Goal: Task Accomplishment & Management: Manage account settings

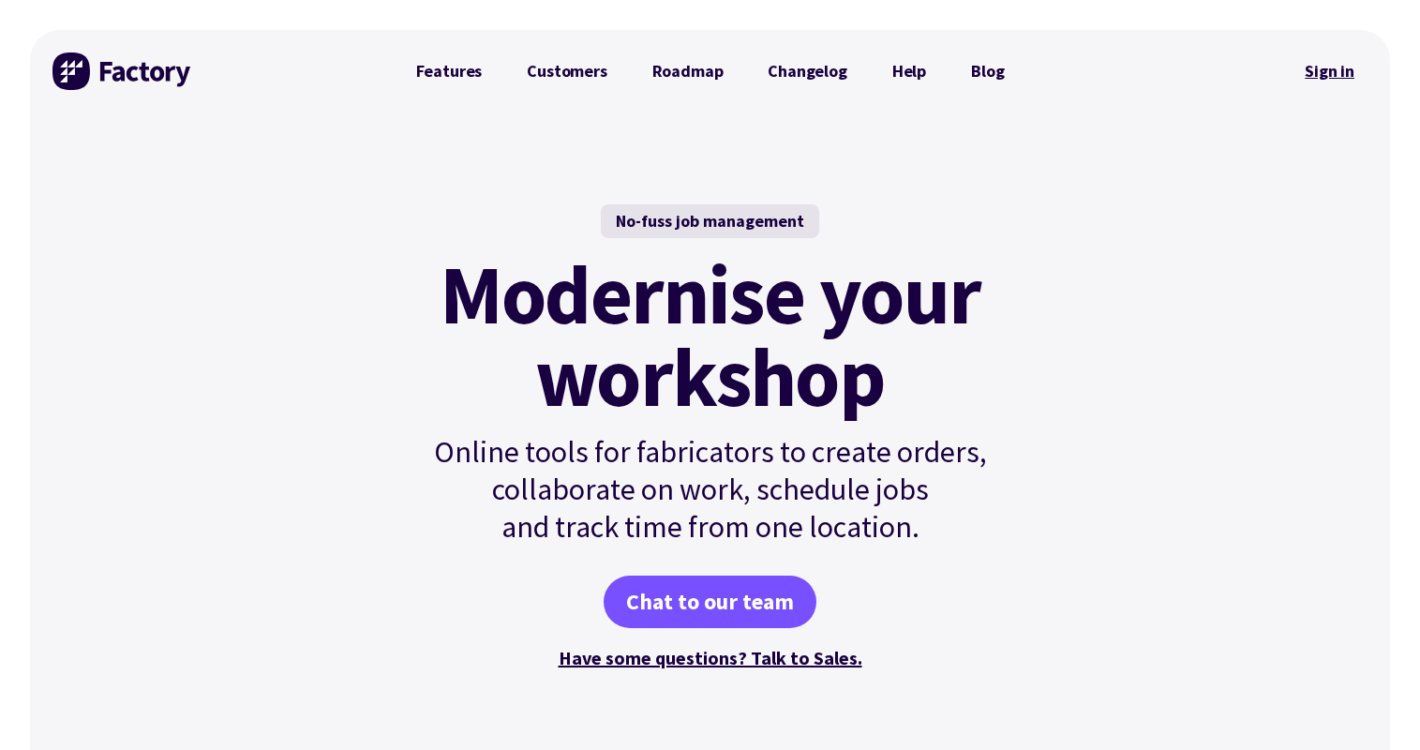
click at [1327, 77] on link "Sign in" at bounding box center [1329, 71] width 76 height 43
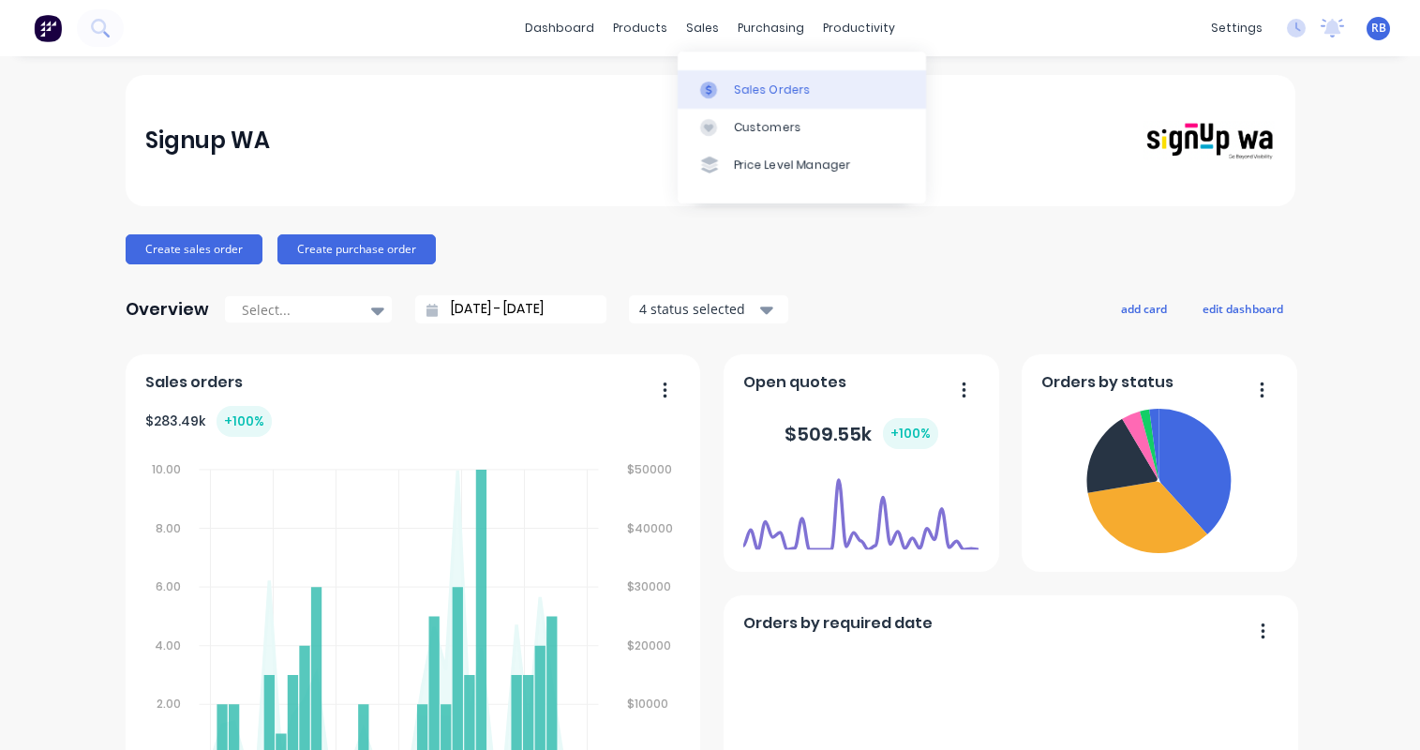
click at [774, 88] on div "Sales Orders" at bounding box center [772, 90] width 77 height 17
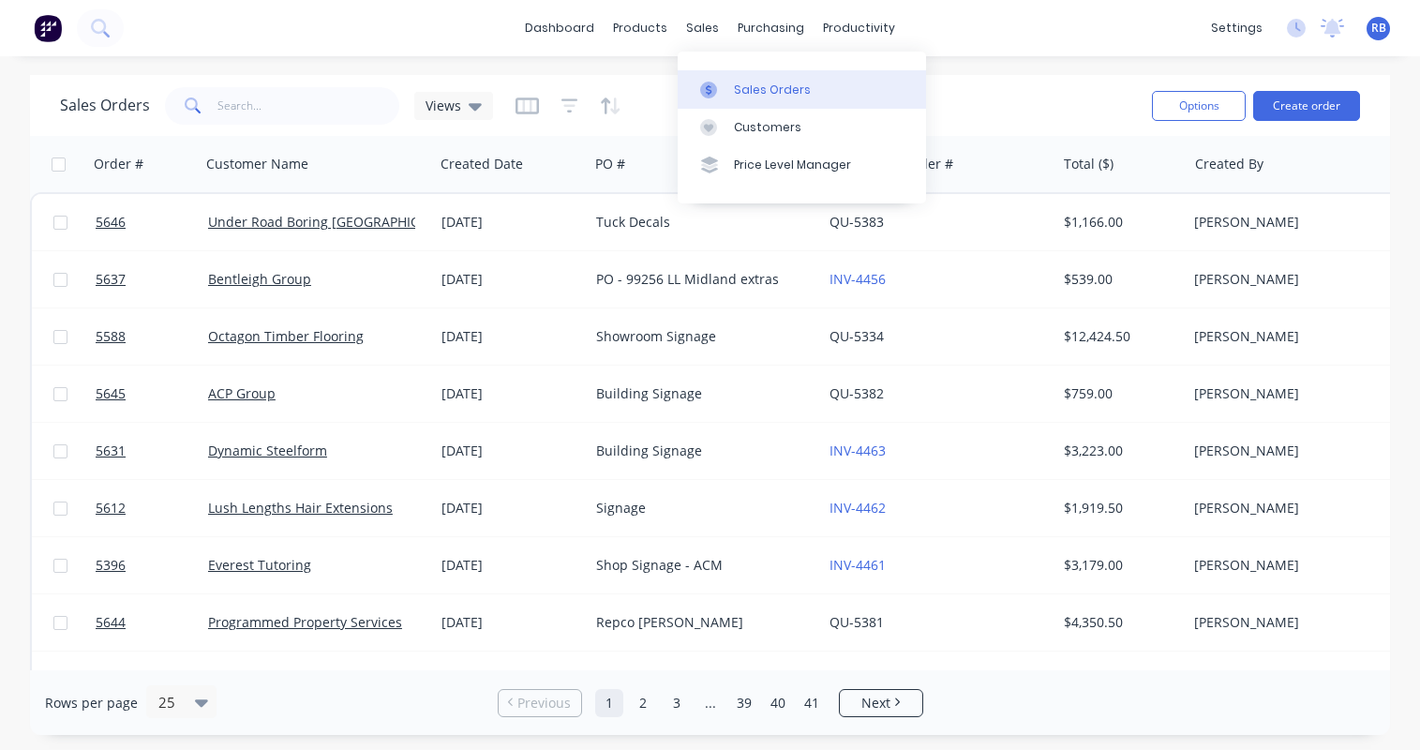
click at [744, 83] on div "Sales Orders" at bounding box center [772, 90] width 77 height 17
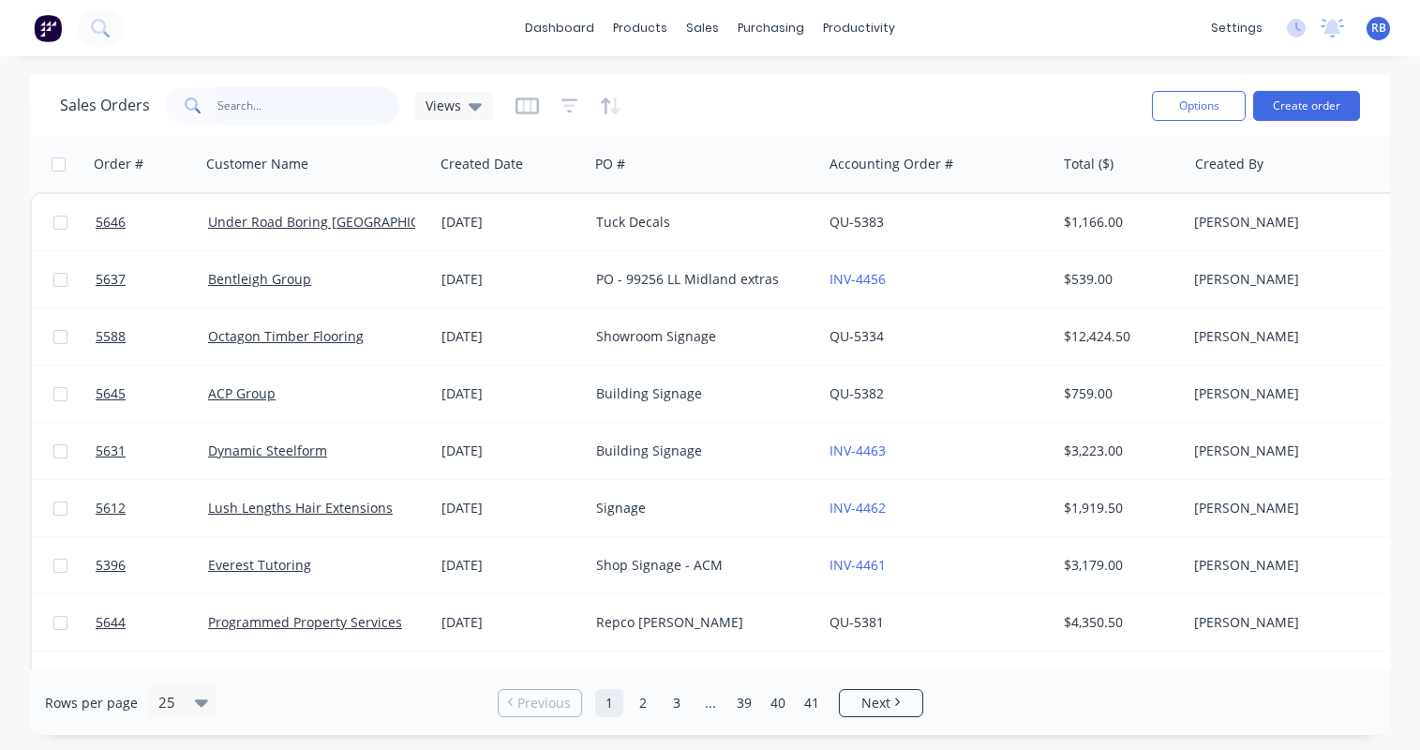
click at [252, 115] on input "text" at bounding box center [308, 105] width 183 height 37
type input "everest"
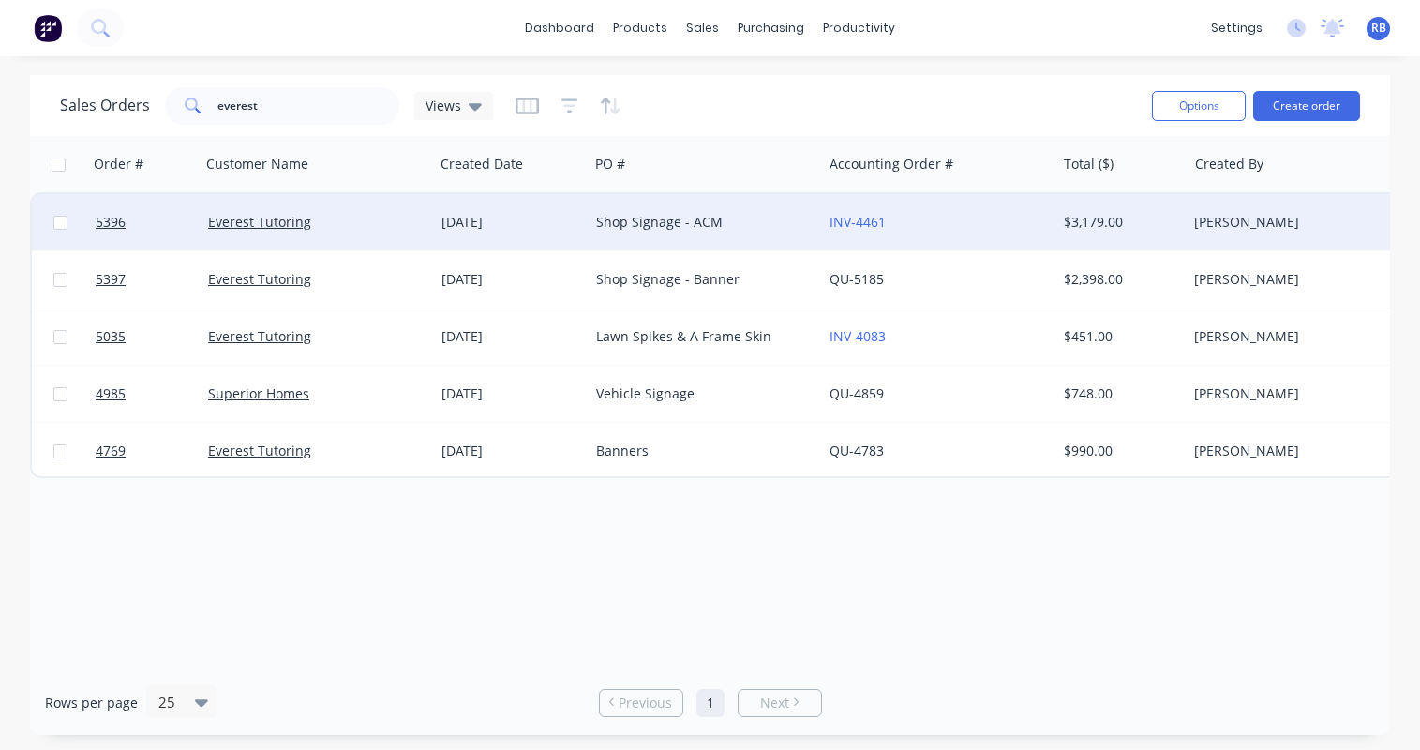
click at [366, 223] on div "Everest Tutoring" at bounding box center [312, 222] width 208 height 19
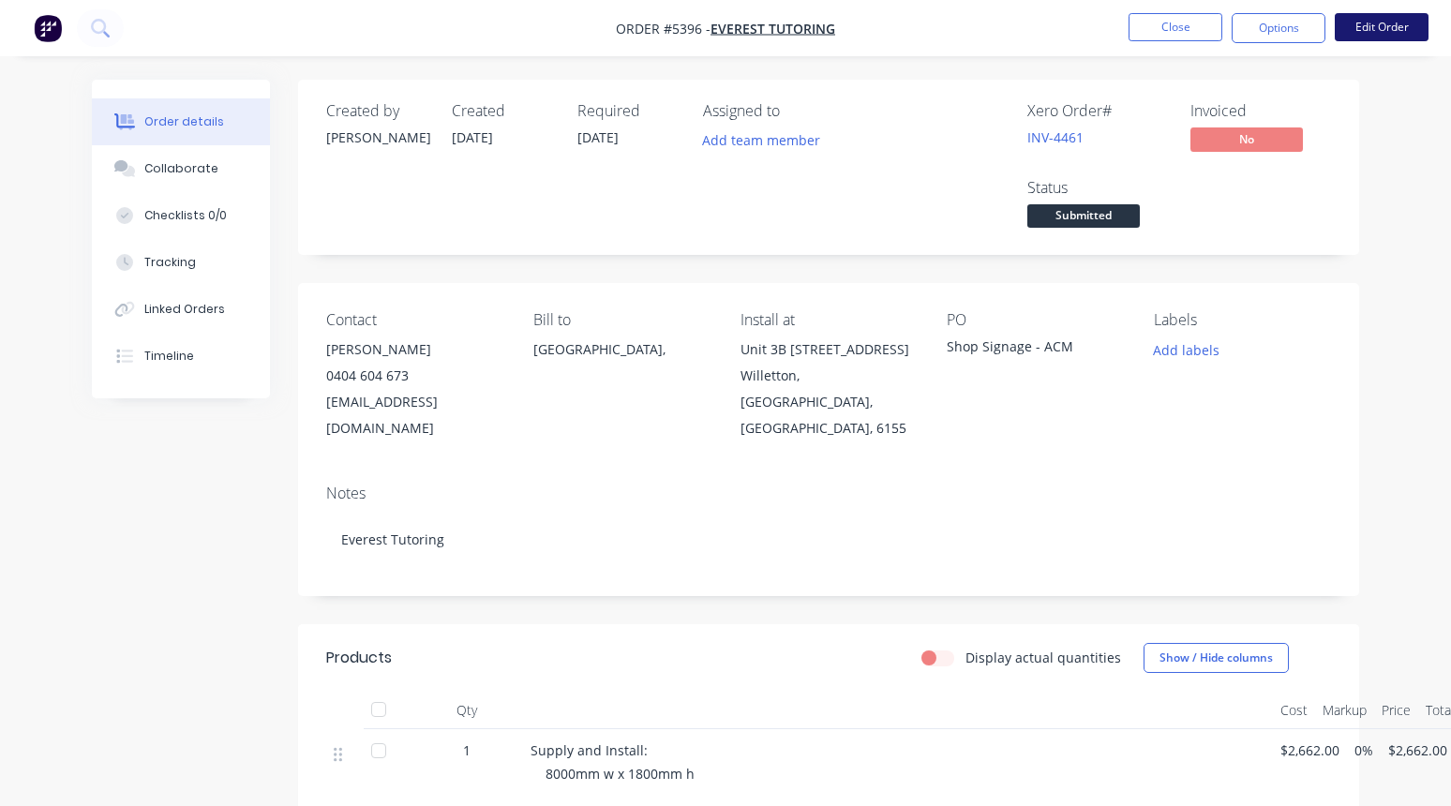
click at [1395, 17] on button "Edit Order" at bounding box center [1381, 27] width 94 height 28
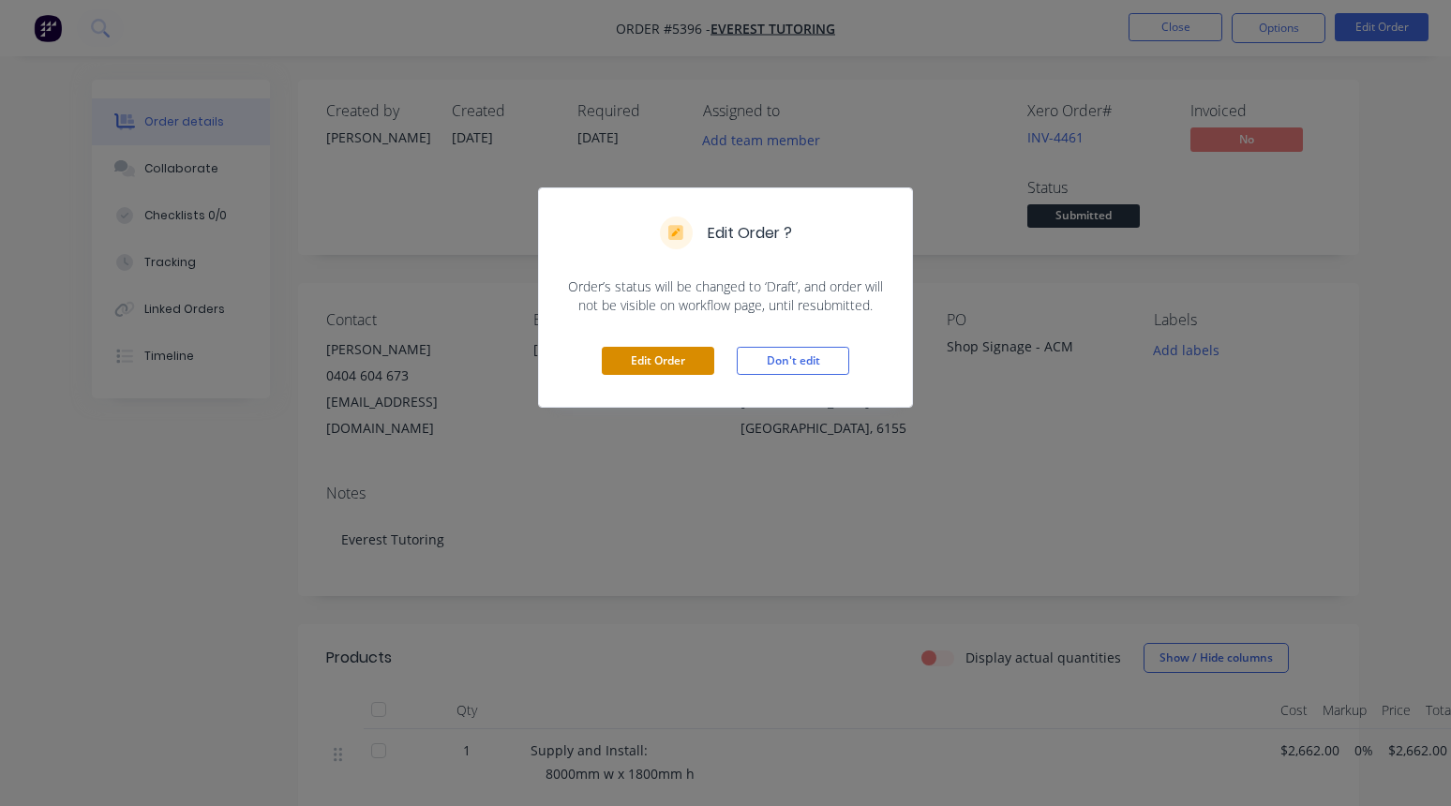
click at [639, 365] on button "Edit Order" at bounding box center [658, 361] width 112 height 28
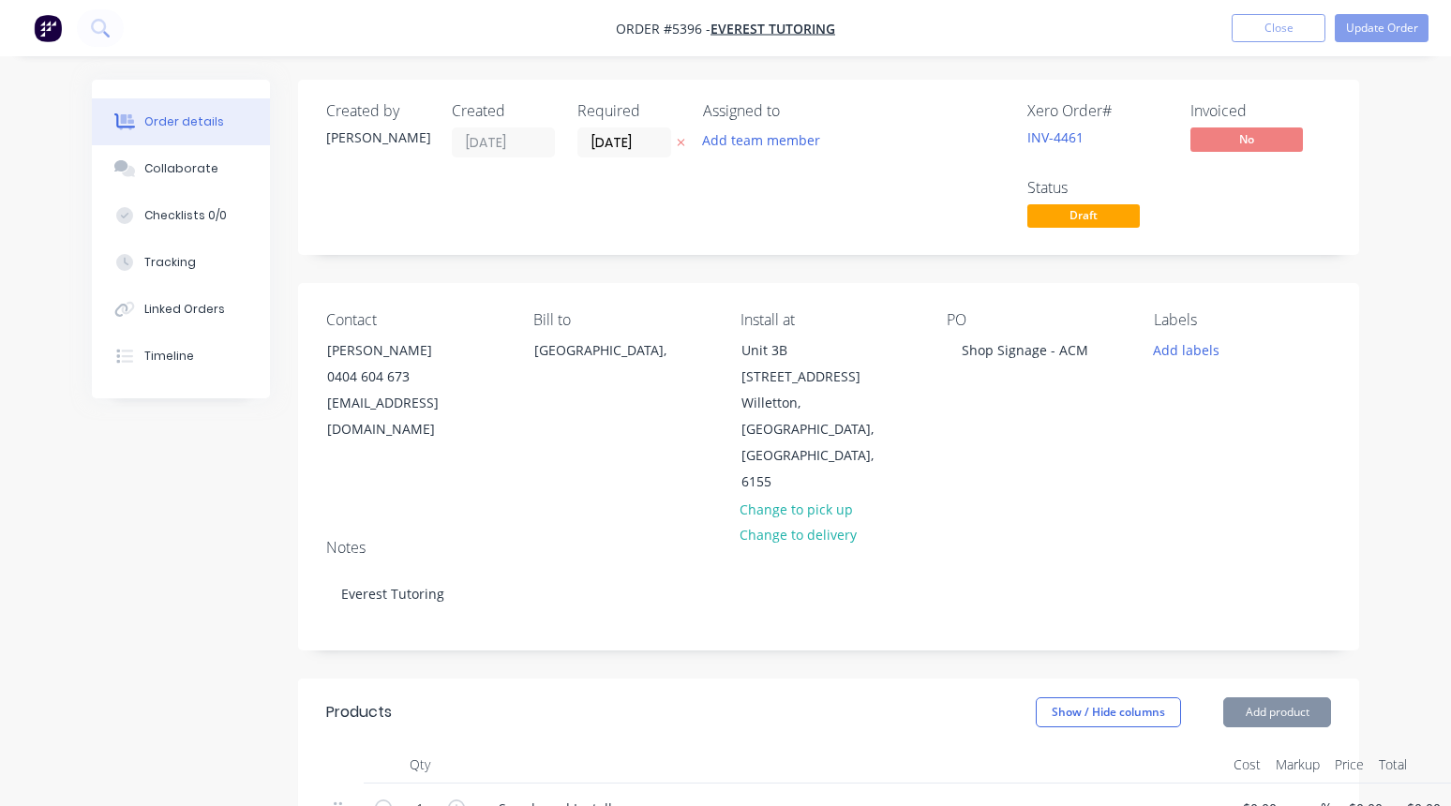
type input "$2,662.00"
type input "$390.00"
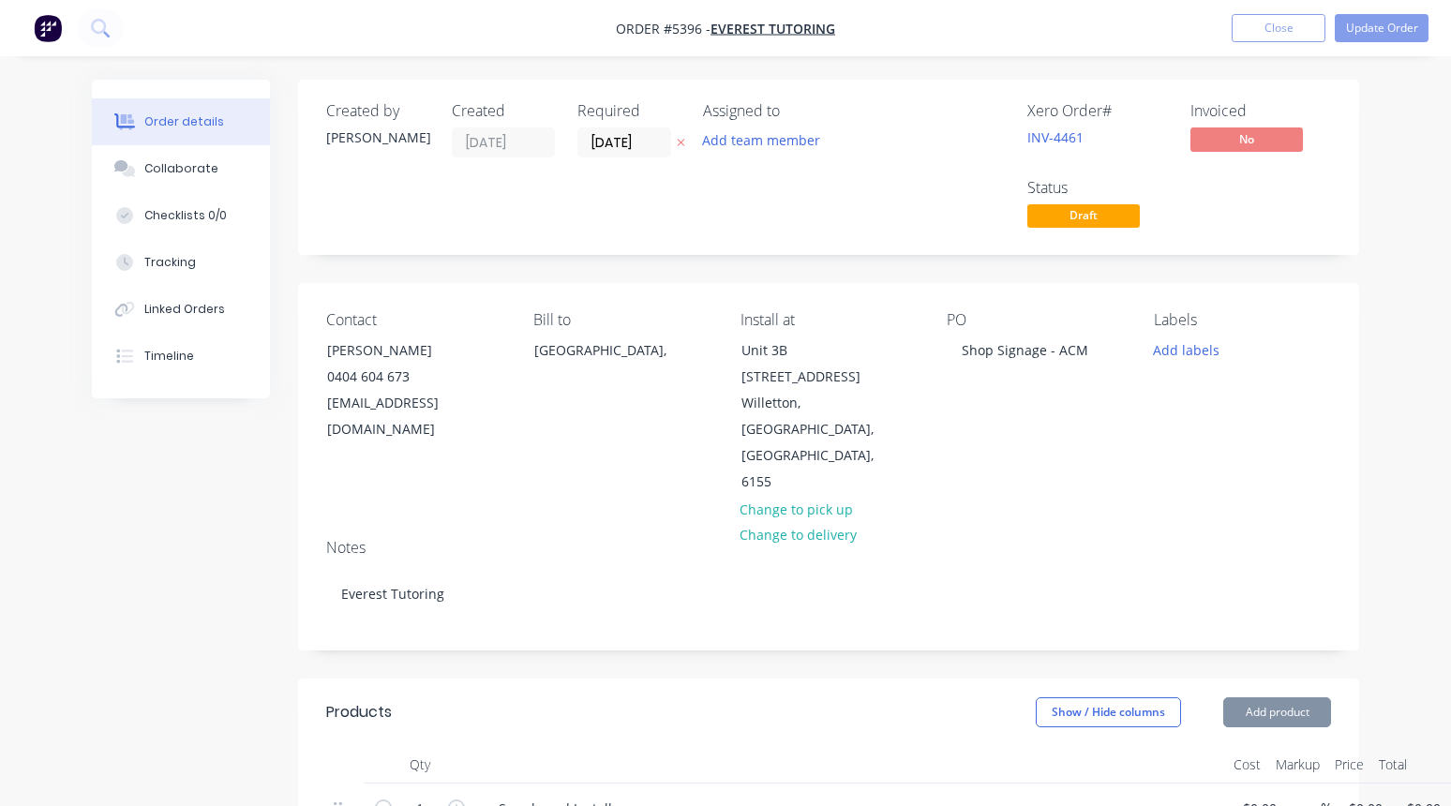
type input "$390.00"
type input "$-162.00"
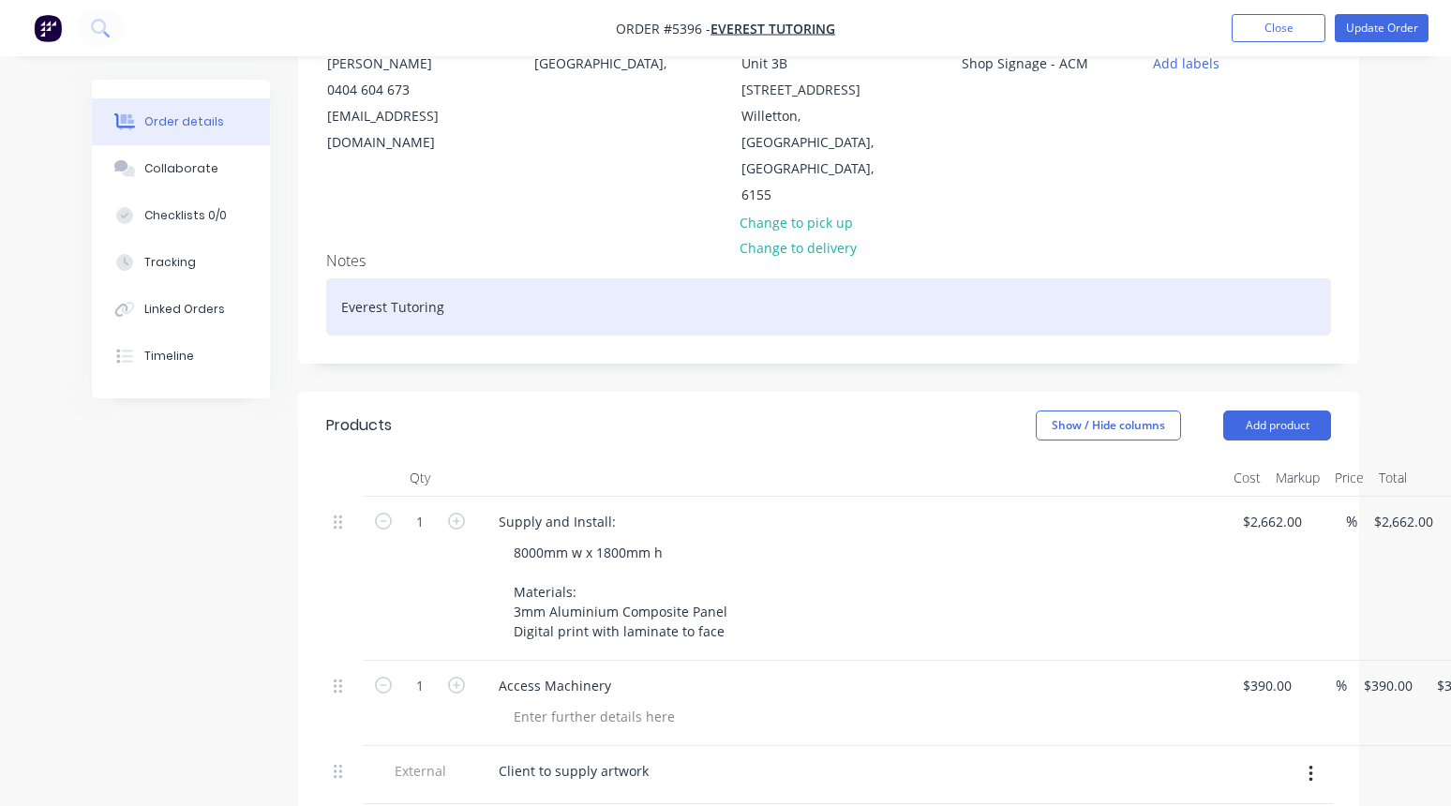
scroll to position [334, 0]
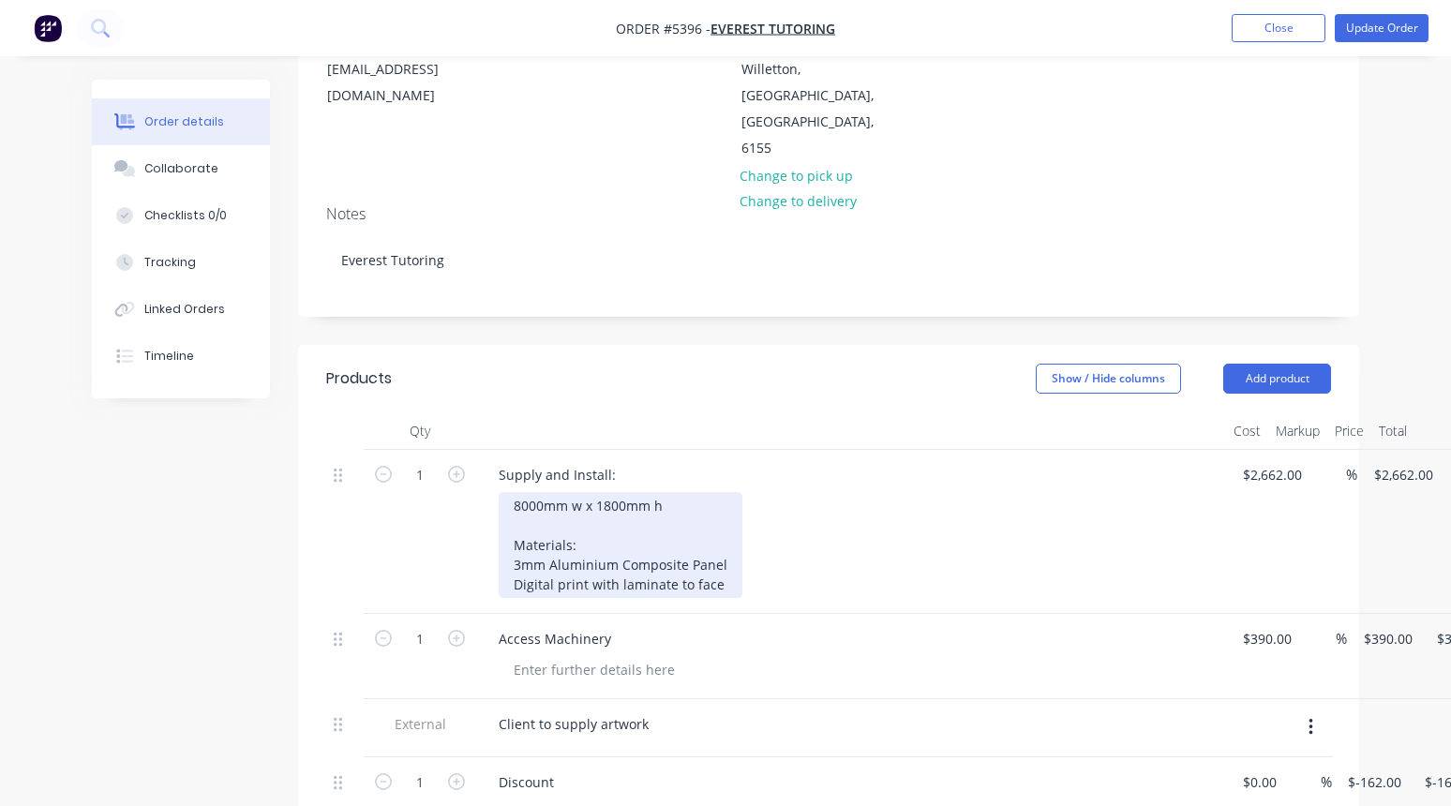
click at [526, 492] on div "8000mm w x 1800mm h Materials: 3mm Aluminium Composite Panel Digital print with…" at bounding box center [621, 545] width 244 height 106
click at [621, 492] on div "8150mm w x 1800mm h Materials: 3mm Aluminium Composite Panel Digital print with…" at bounding box center [621, 545] width 244 height 106
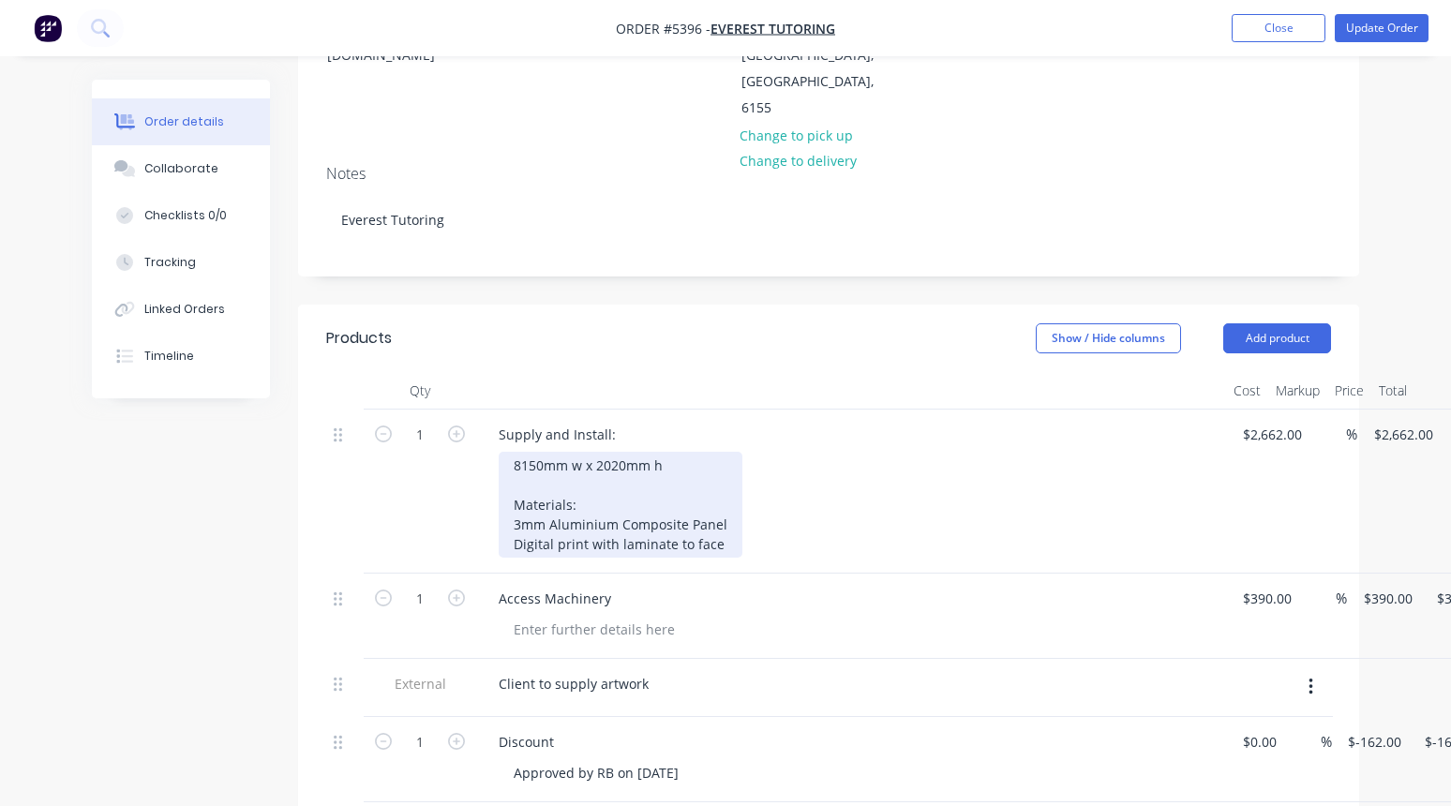
scroll to position [376, 0]
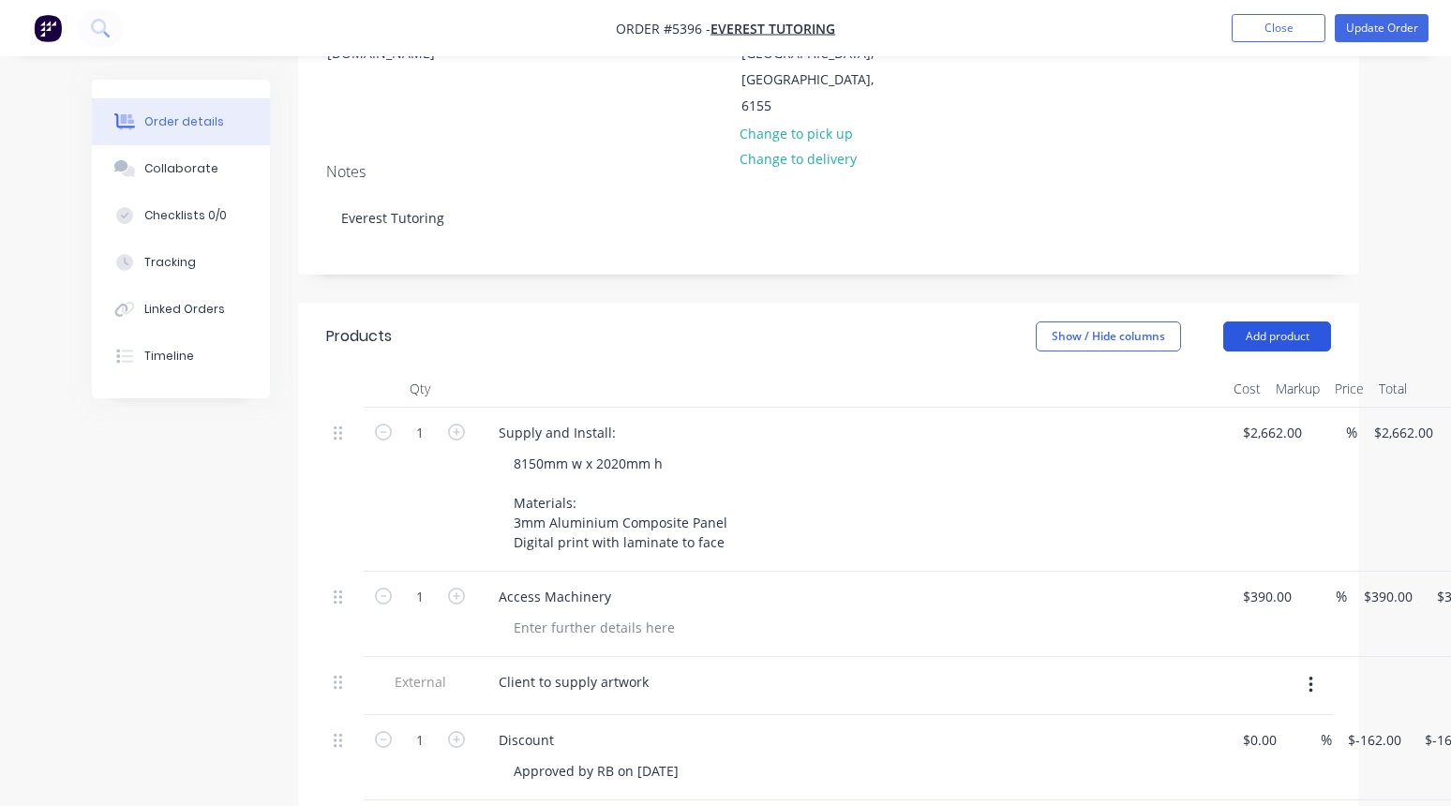
click at [1263, 321] on button "Add product" at bounding box center [1277, 336] width 108 height 30
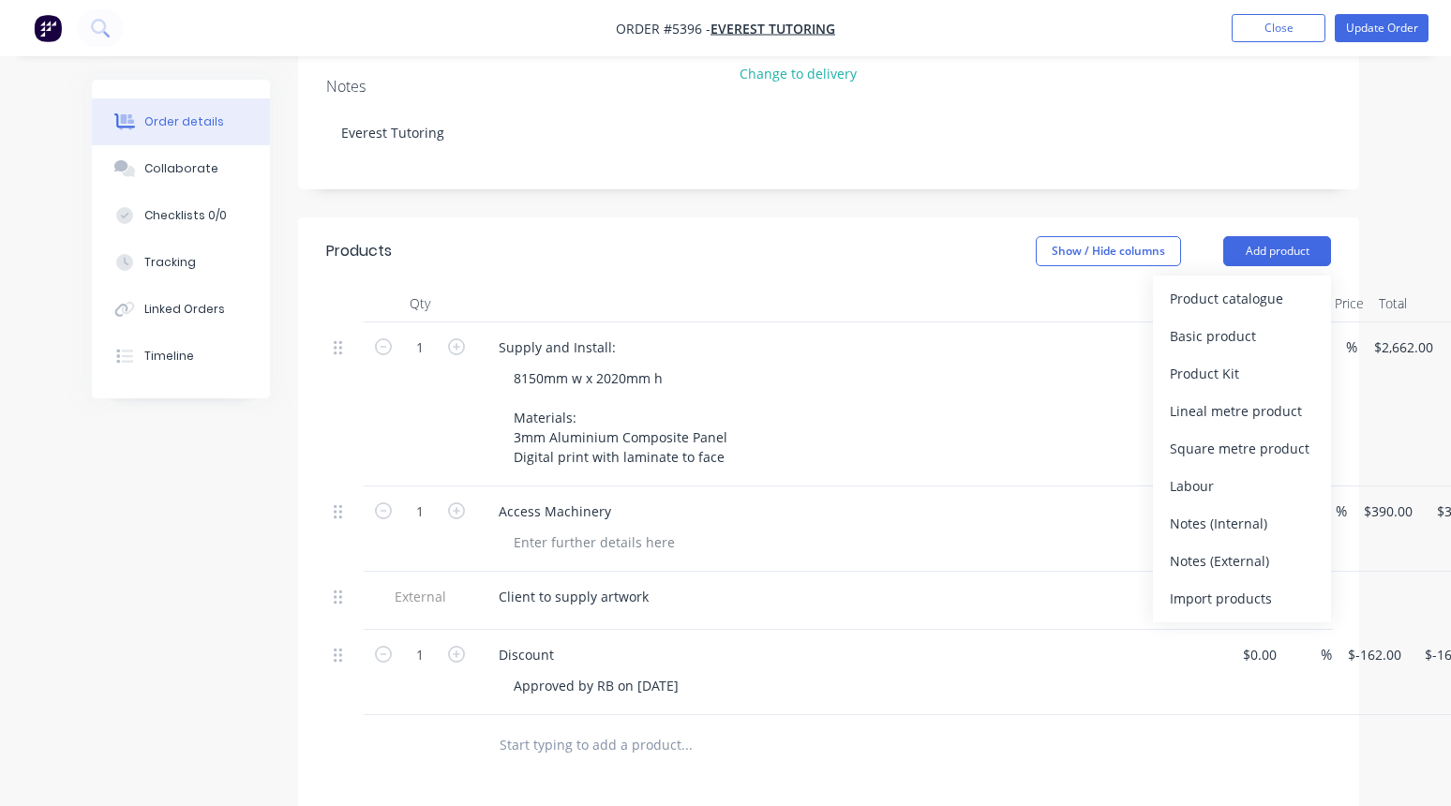
scroll to position [469, 0]
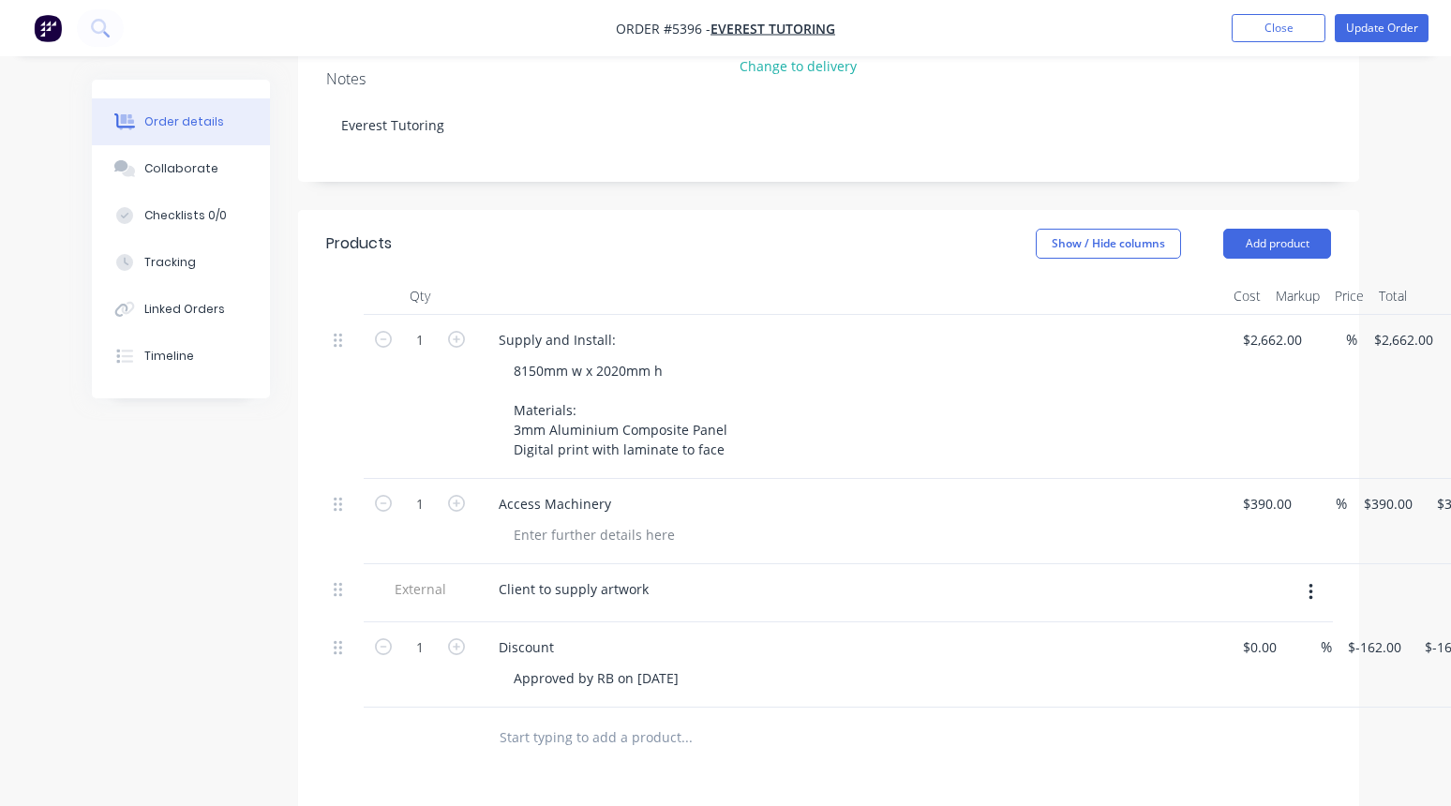
click at [587, 719] on input "text" at bounding box center [686, 737] width 375 height 37
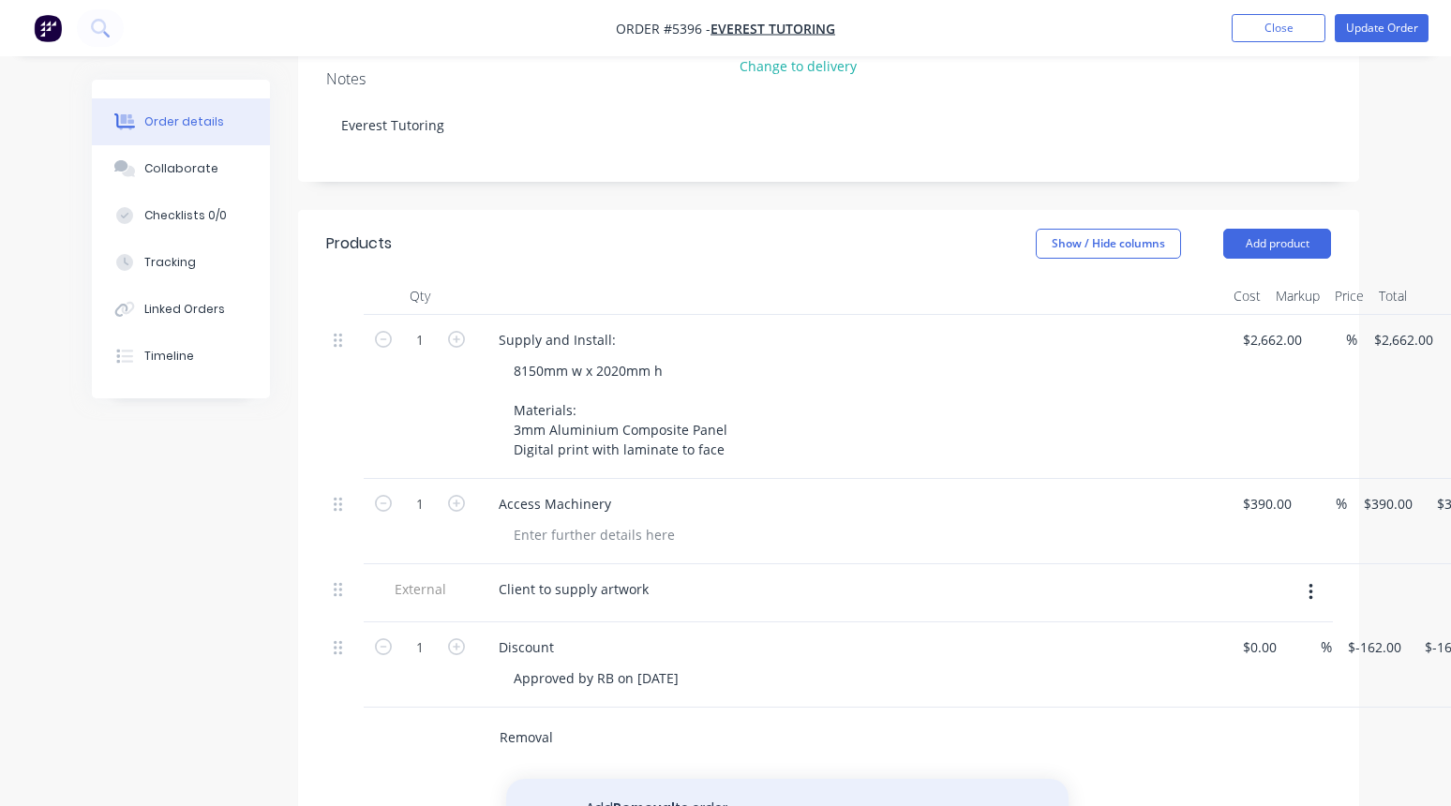
type input "Removal"
click at [624, 749] on button "Add Removal to order" at bounding box center [787, 809] width 562 height 60
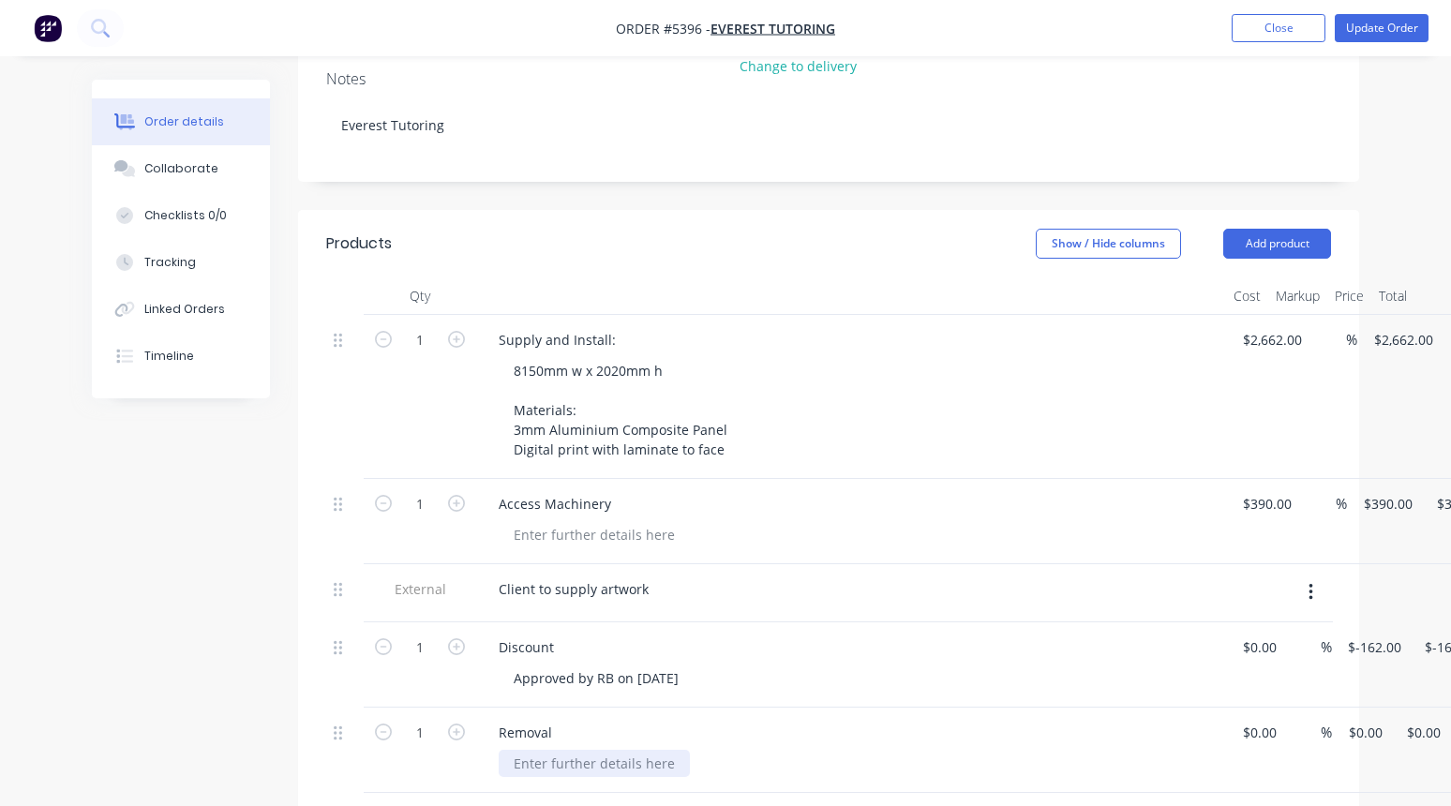
click at [575, 749] on div at bounding box center [594, 763] width 191 height 27
click at [1254, 719] on input at bounding box center [1262, 732] width 43 height 27
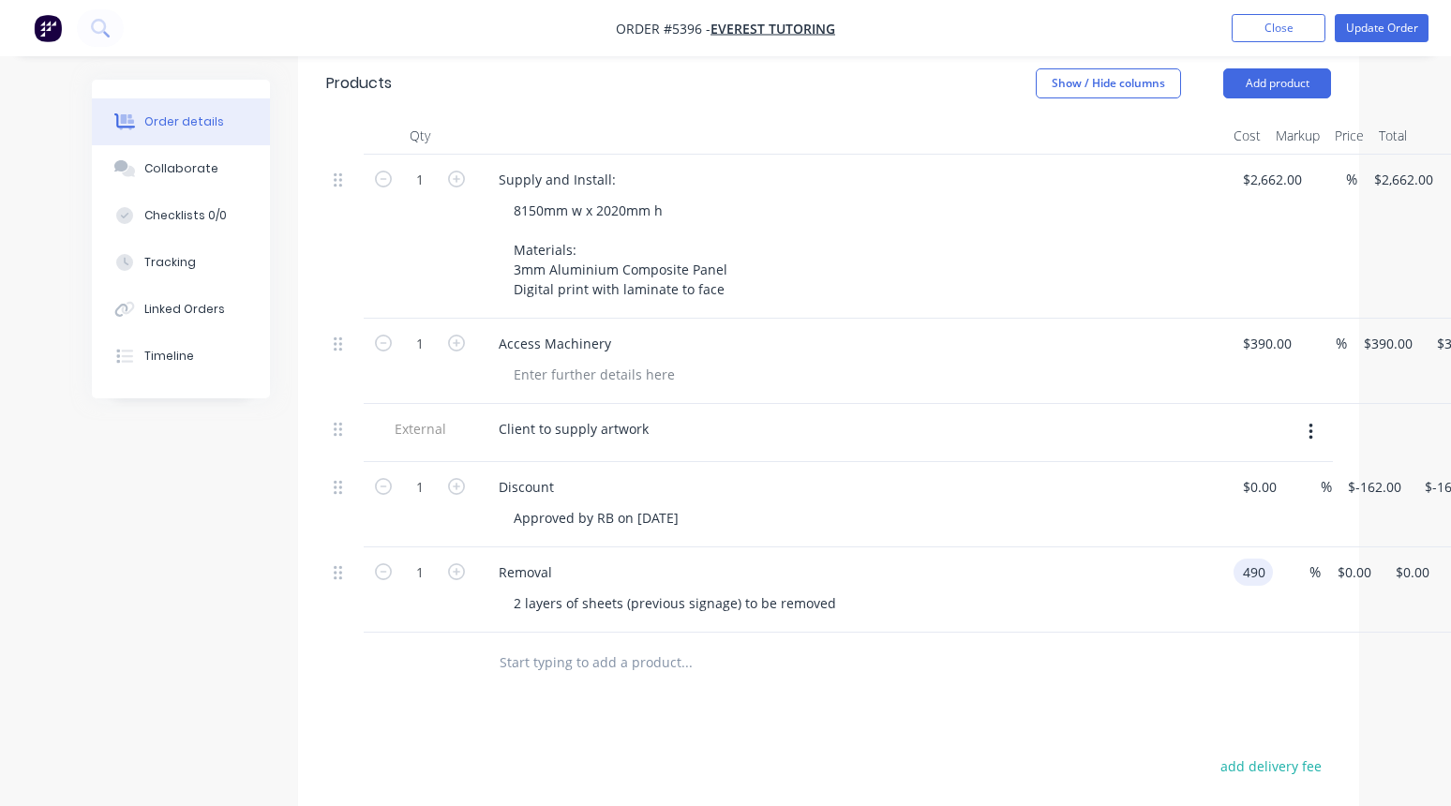
scroll to position [652, 0]
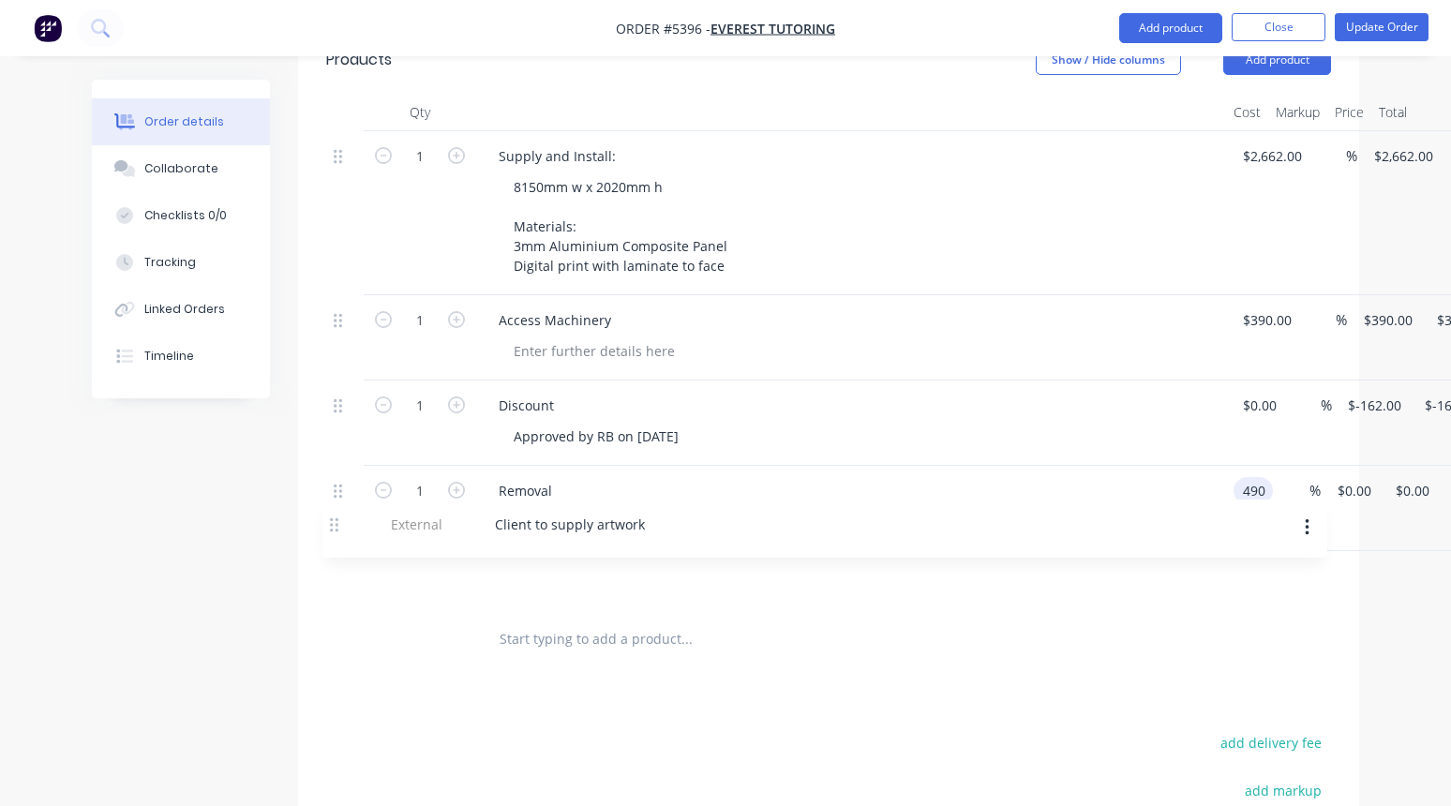
drag, startPoint x: 338, startPoint y: 323, endPoint x: 335, endPoint y: 532, distance: 209.0
click at [335, 532] on div "Qty Cost Markup Price Total 1 Supply and Install: 8150mm w x 2020mm h Materials…" at bounding box center [828, 382] width 1061 height 576
type input "$490.00"
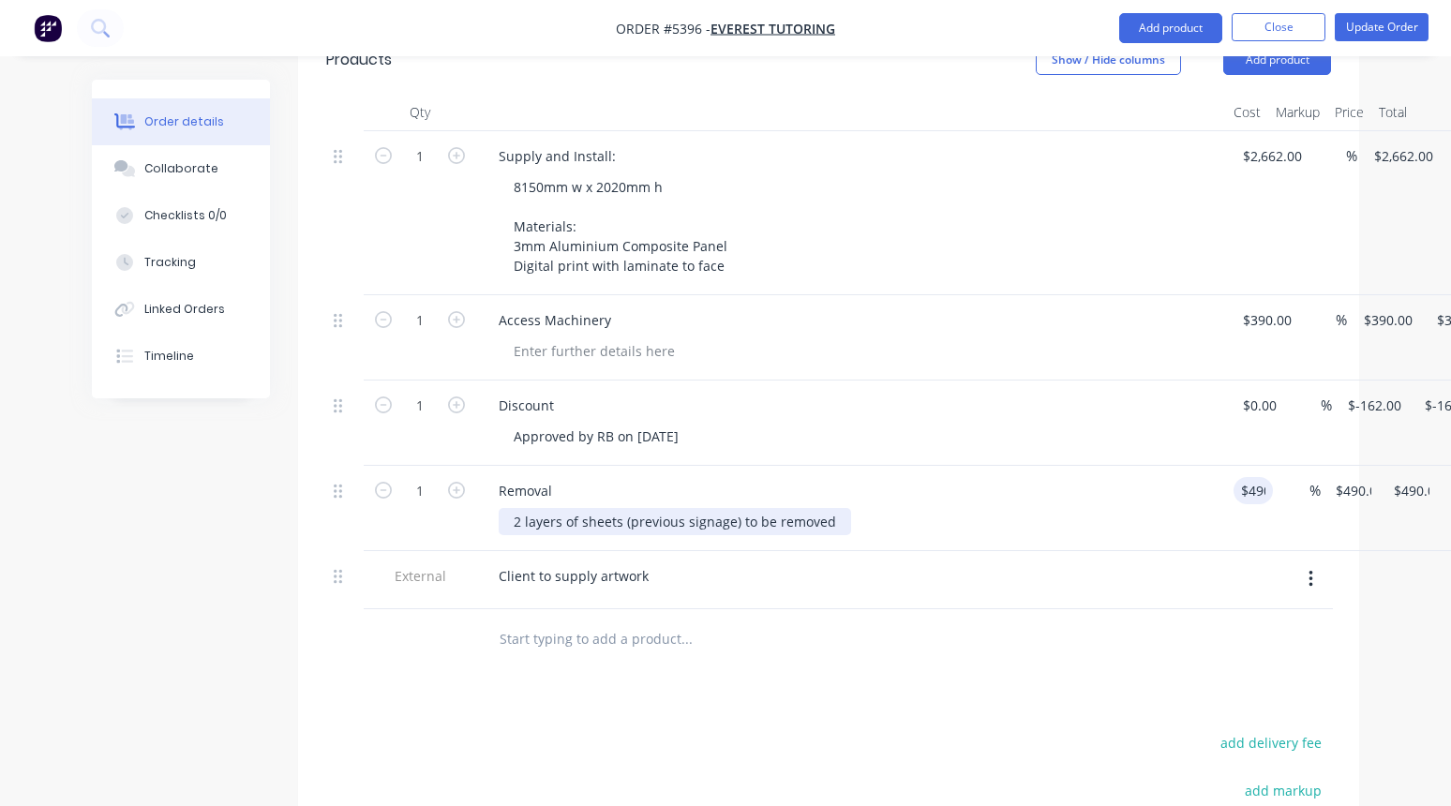
click at [838, 508] on div "2 layers of sheets (previous signage) to be removed" at bounding box center [675, 521] width 352 height 27
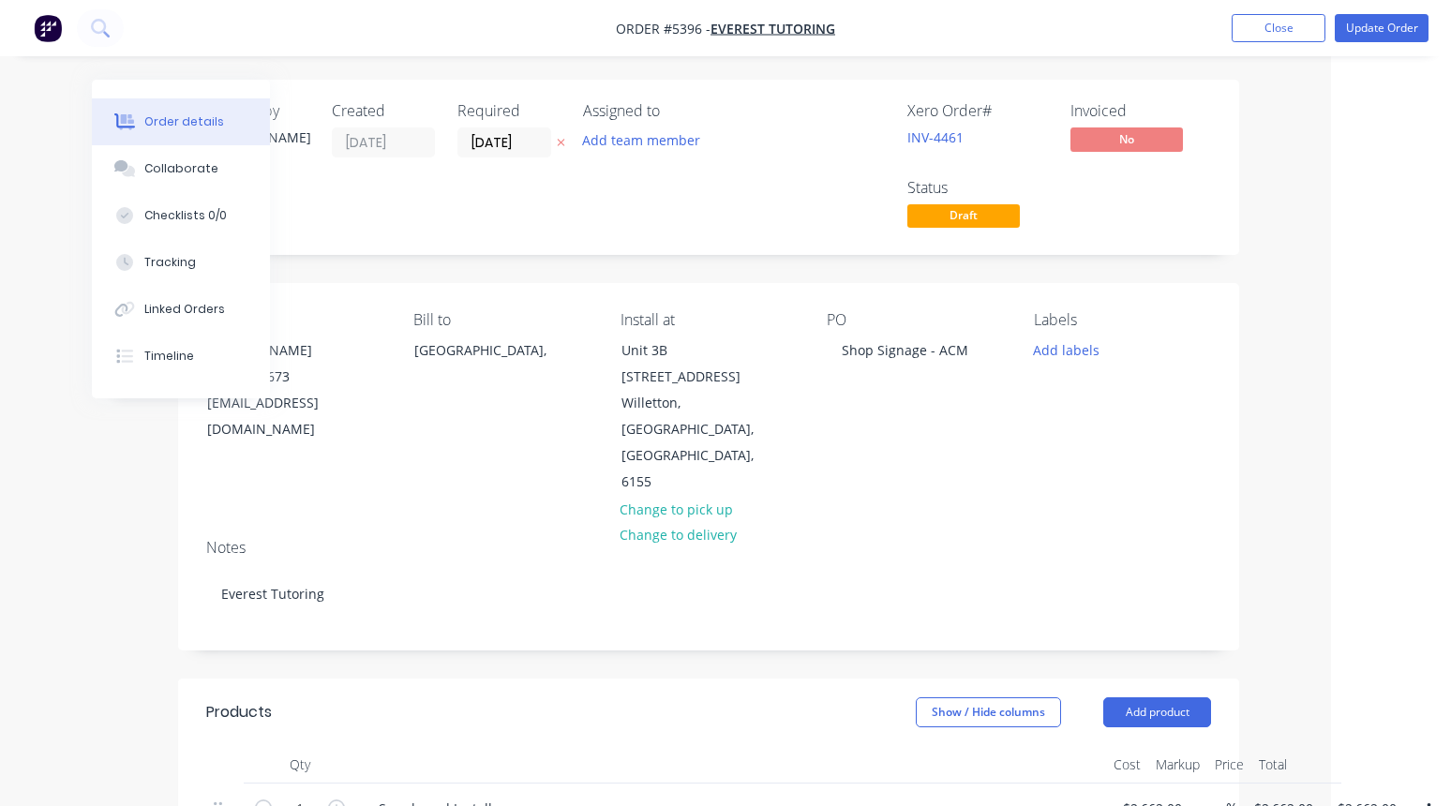
scroll to position [0, 120]
click at [1384, 32] on button "Update Order" at bounding box center [1381, 28] width 94 height 28
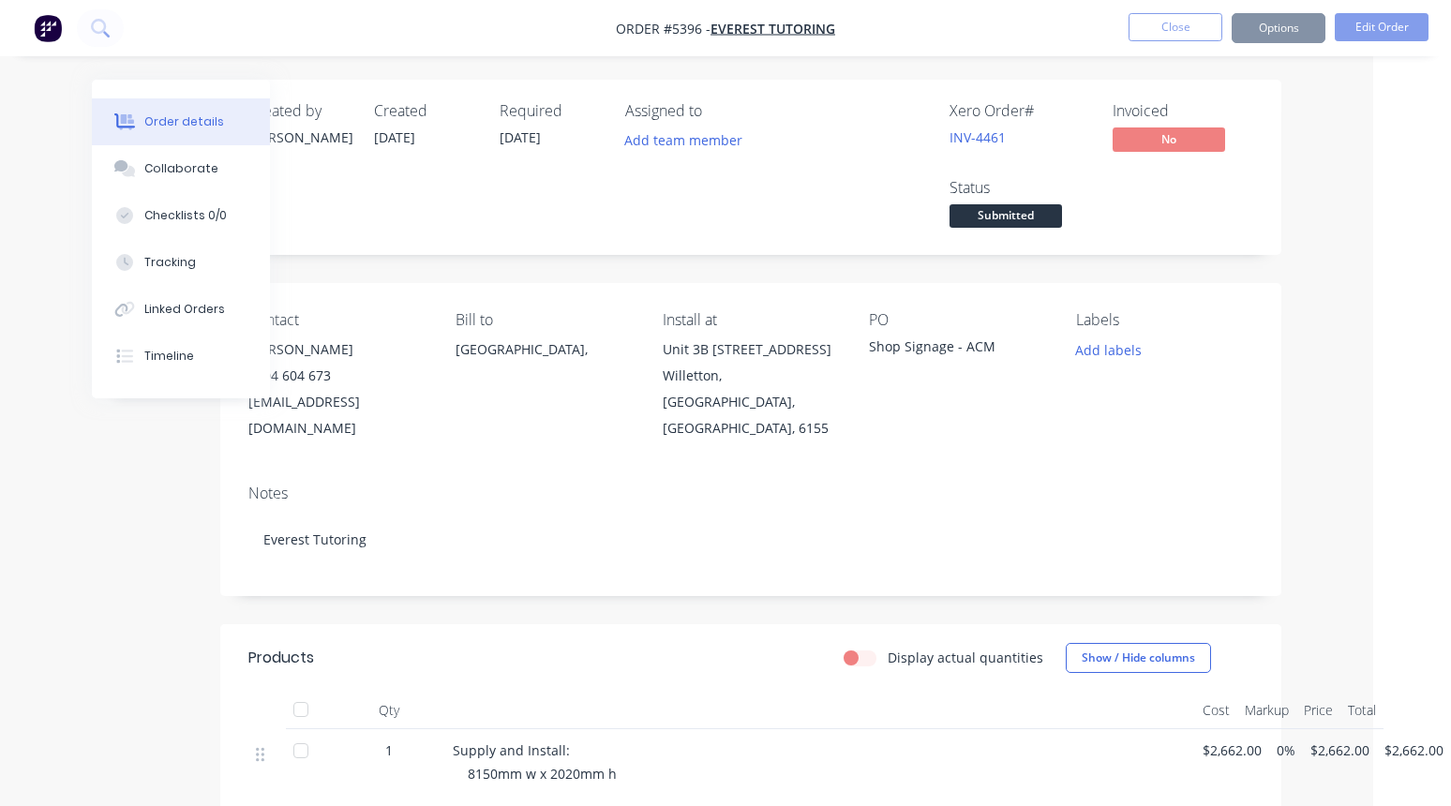
scroll to position [0, 0]
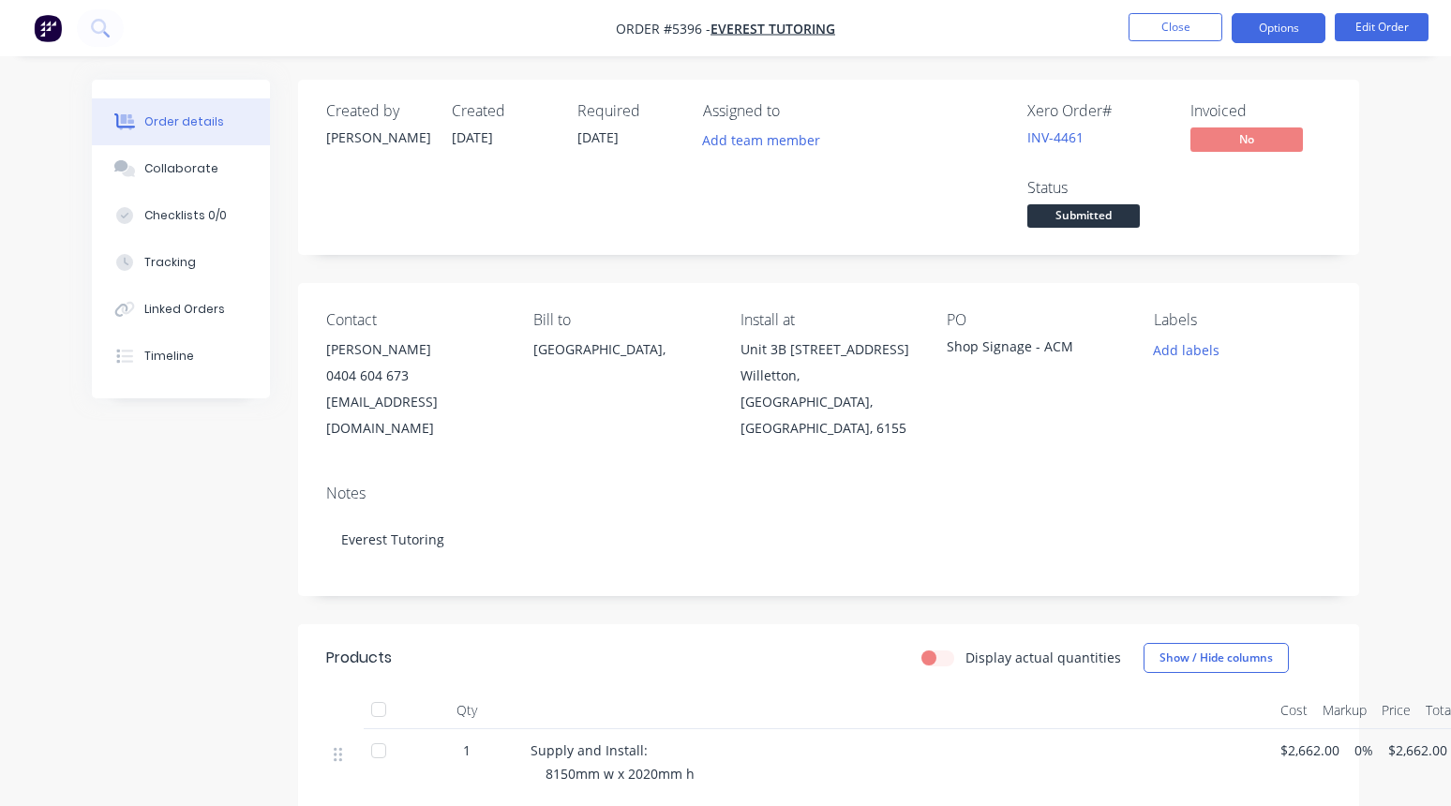
click at [1277, 30] on button "Options" at bounding box center [1278, 28] width 94 height 30
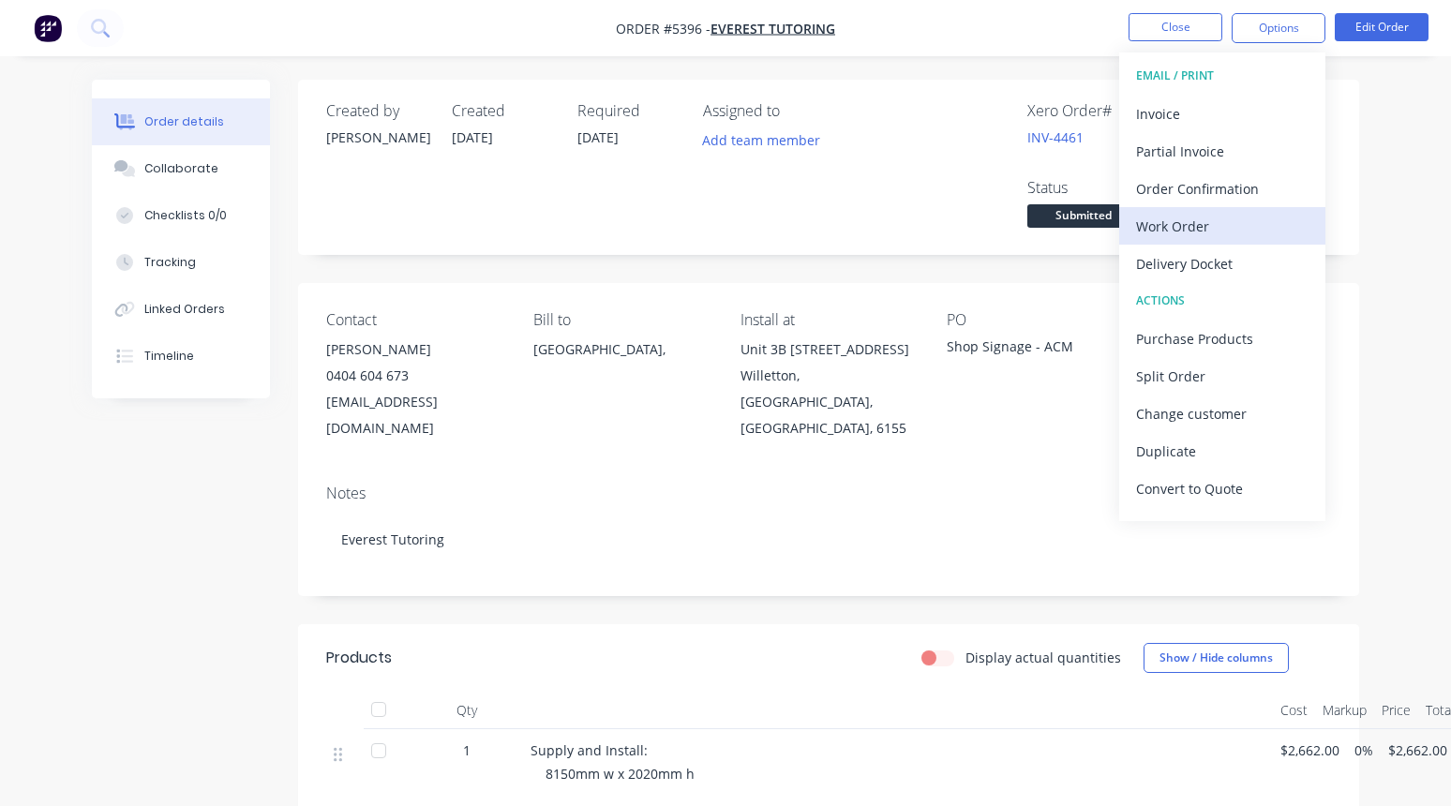
click at [1166, 231] on div "Work Order" at bounding box center [1222, 226] width 172 height 27
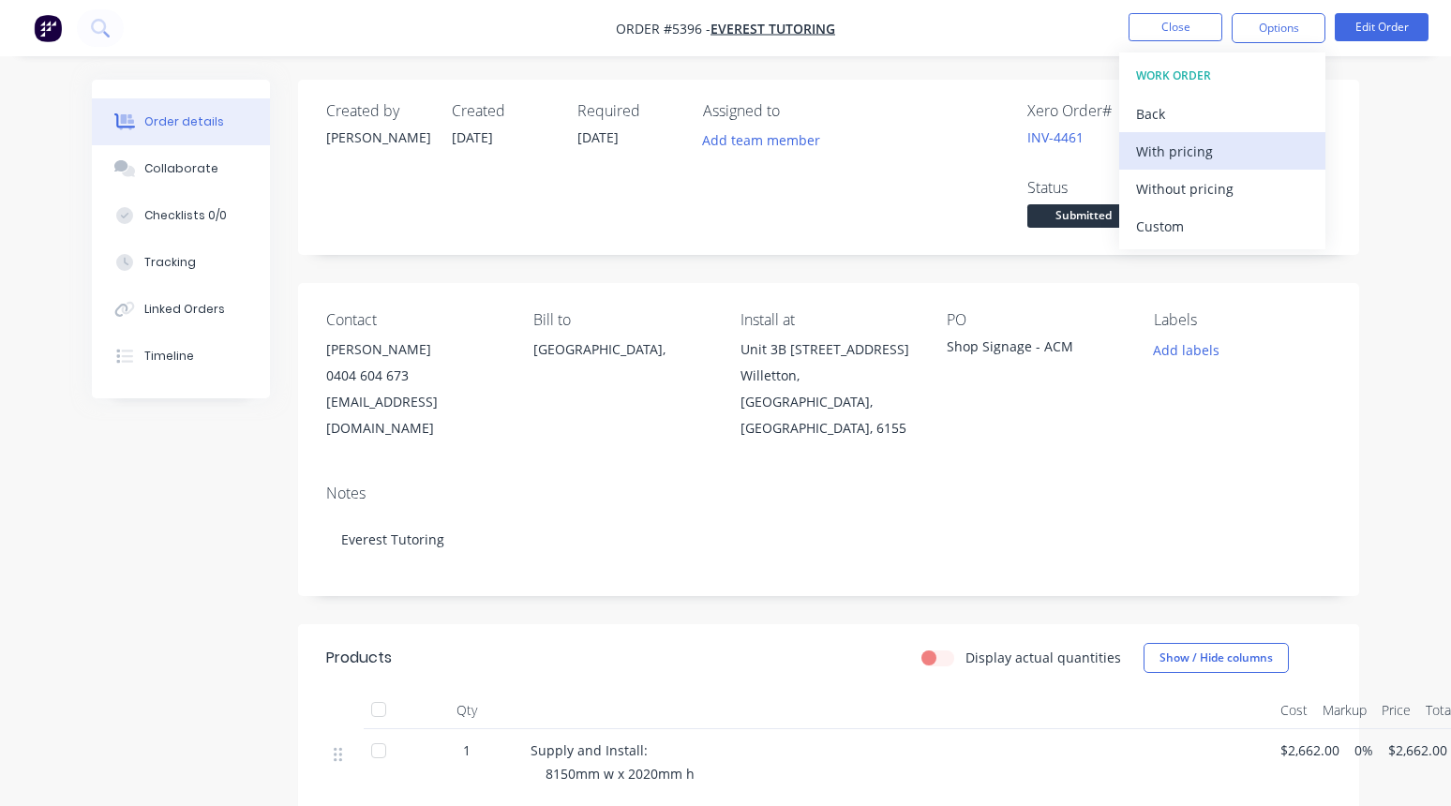
click at [1168, 155] on div "With pricing" at bounding box center [1222, 151] width 172 height 27
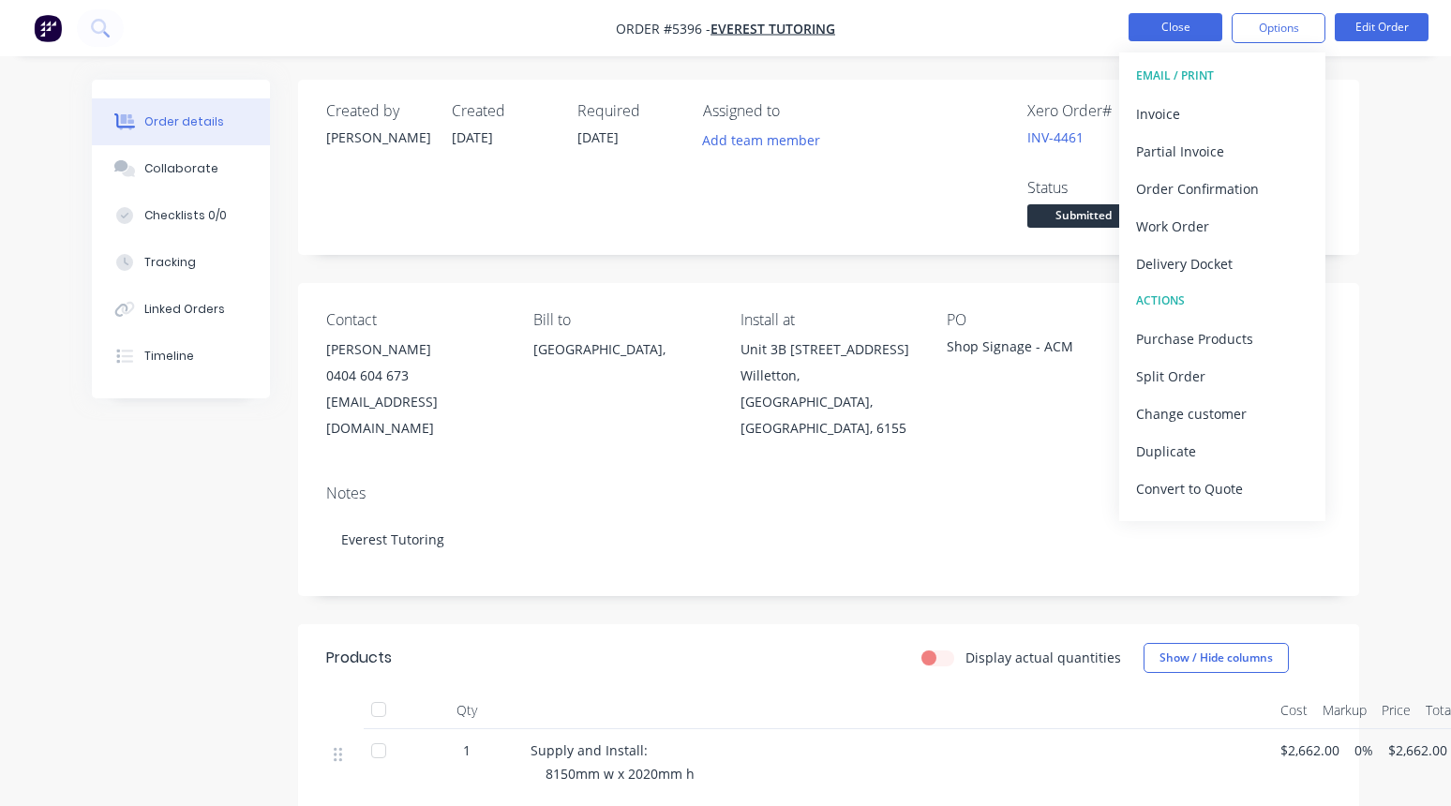
click at [1164, 36] on button "Close" at bounding box center [1175, 27] width 94 height 28
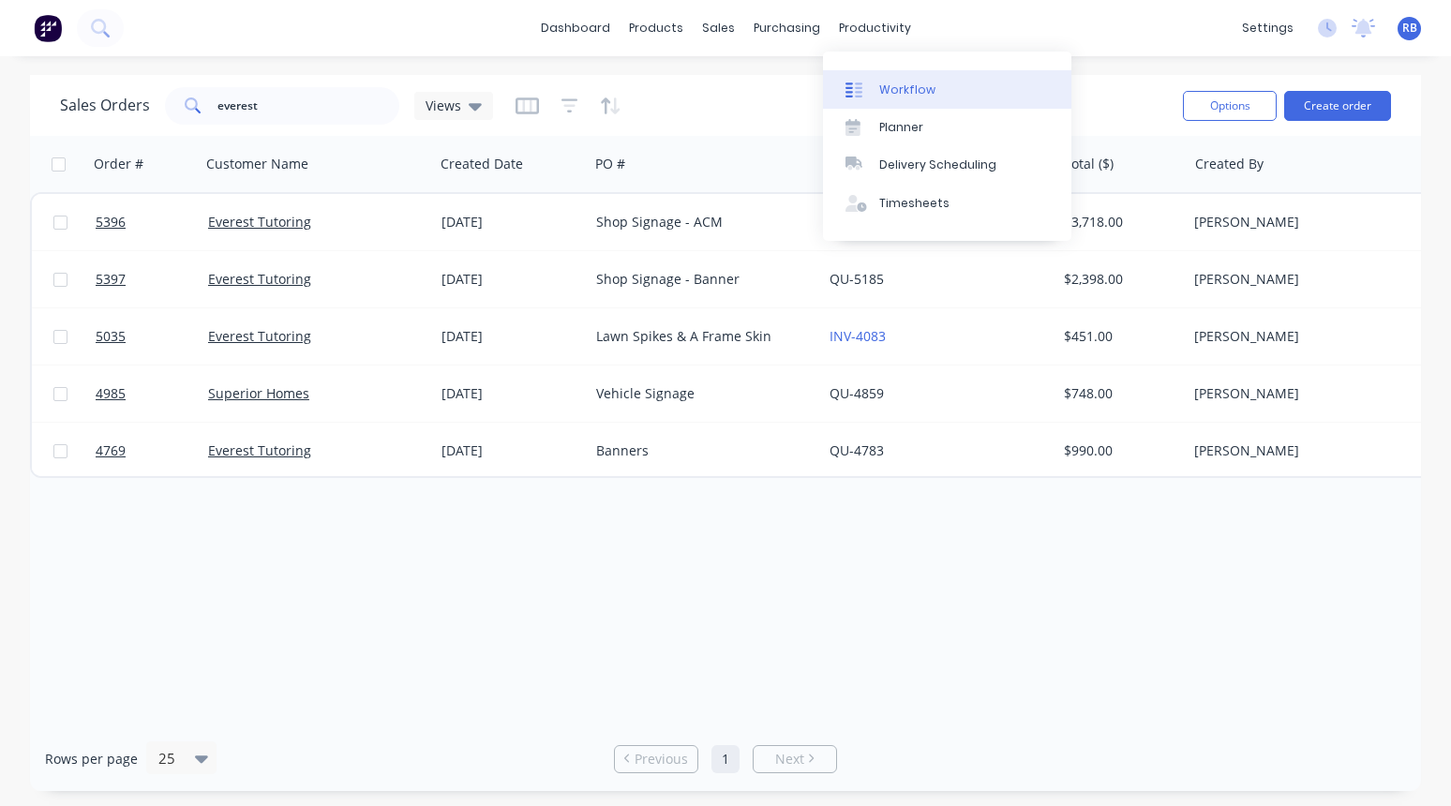
click at [909, 99] on link "Workflow" at bounding box center [947, 88] width 248 height 37
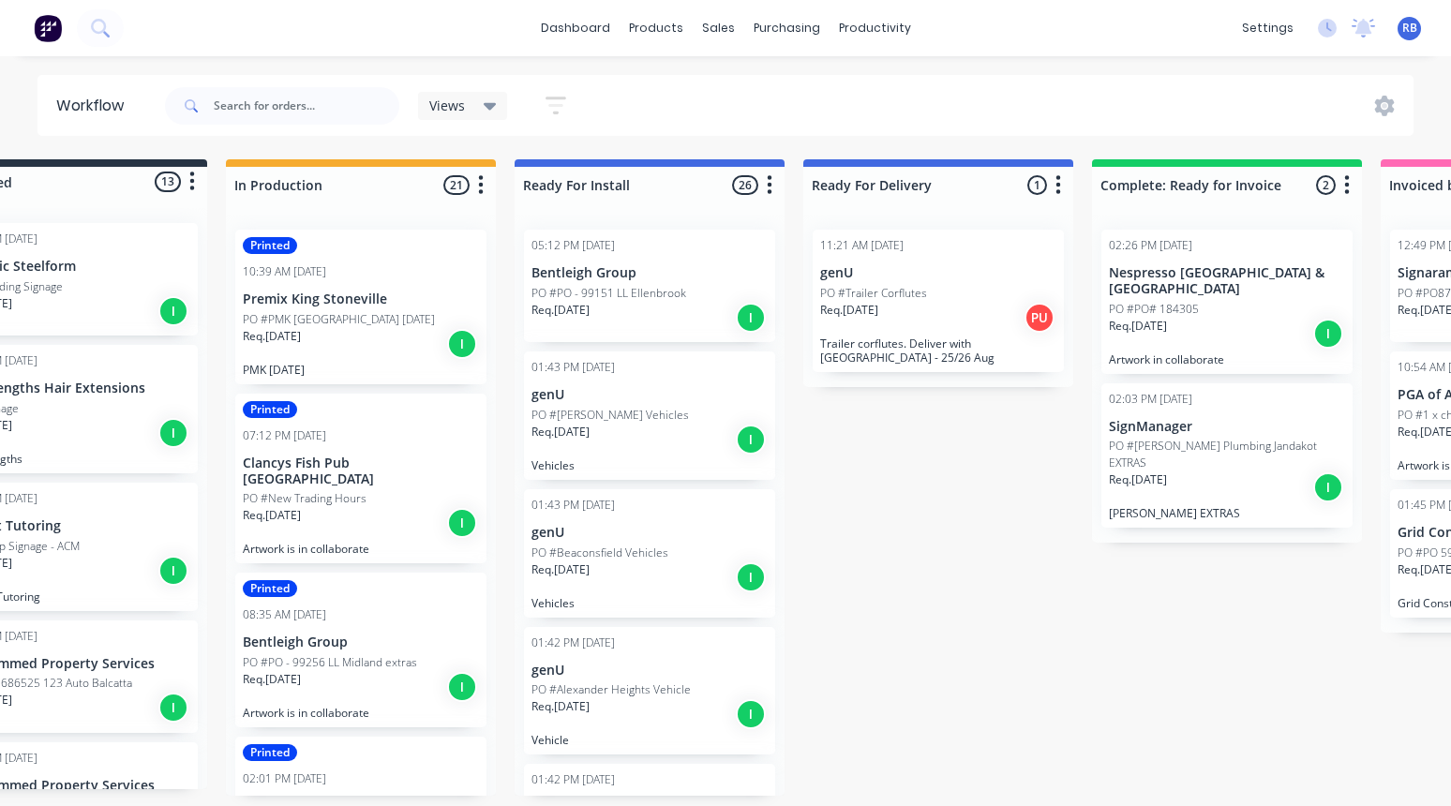
scroll to position [0, 105]
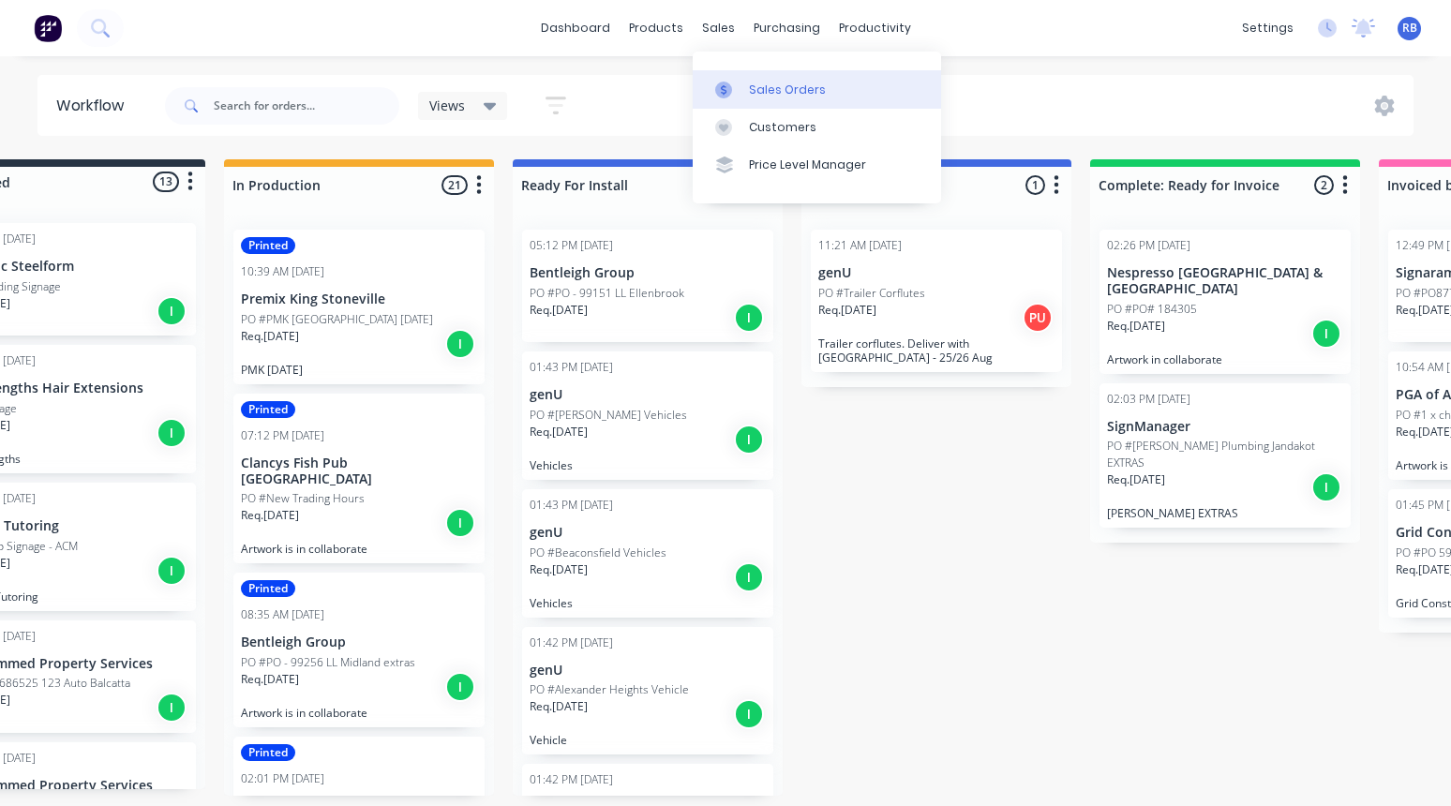
click at [801, 95] on div "Sales Orders" at bounding box center [787, 90] width 77 height 17
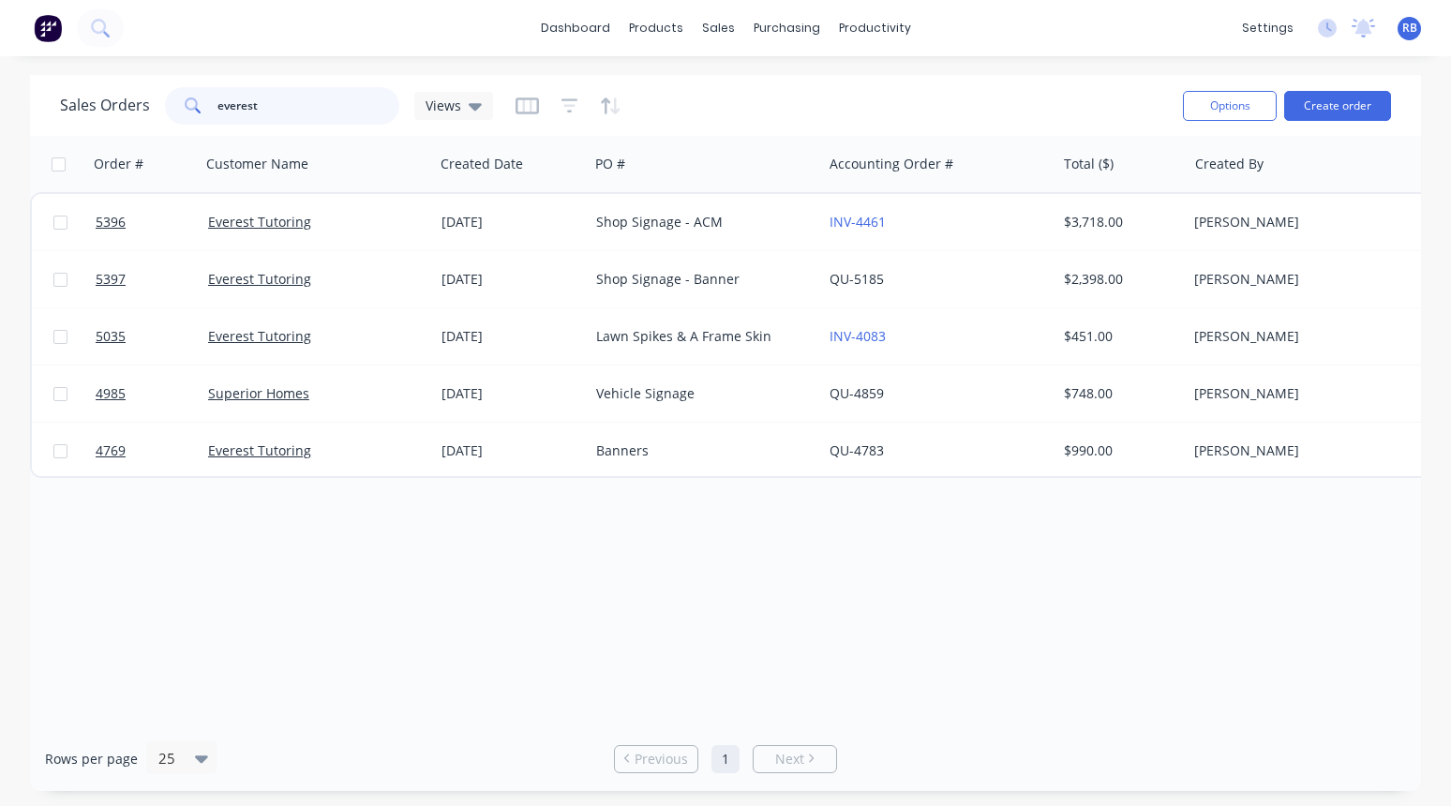
drag, startPoint x: 337, startPoint y: 104, endPoint x: 190, endPoint y: 104, distance: 147.1
click at [190, 104] on div "everest" at bounding box center [282, 105] width 234 height 37
type input "dynamic"
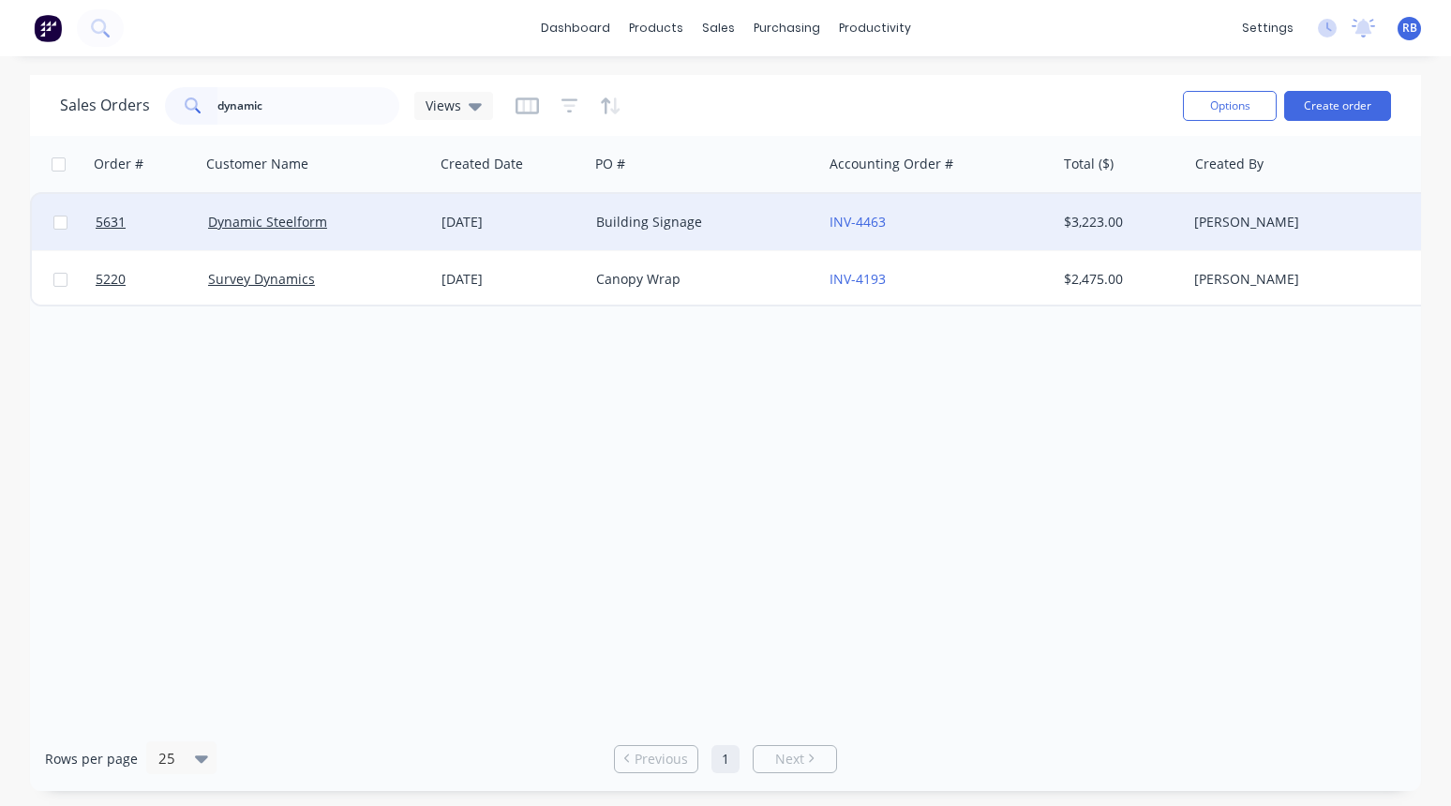
click at [745, 217] on div "Building Signage" at bounding box center [700, 222] width 208 height 19
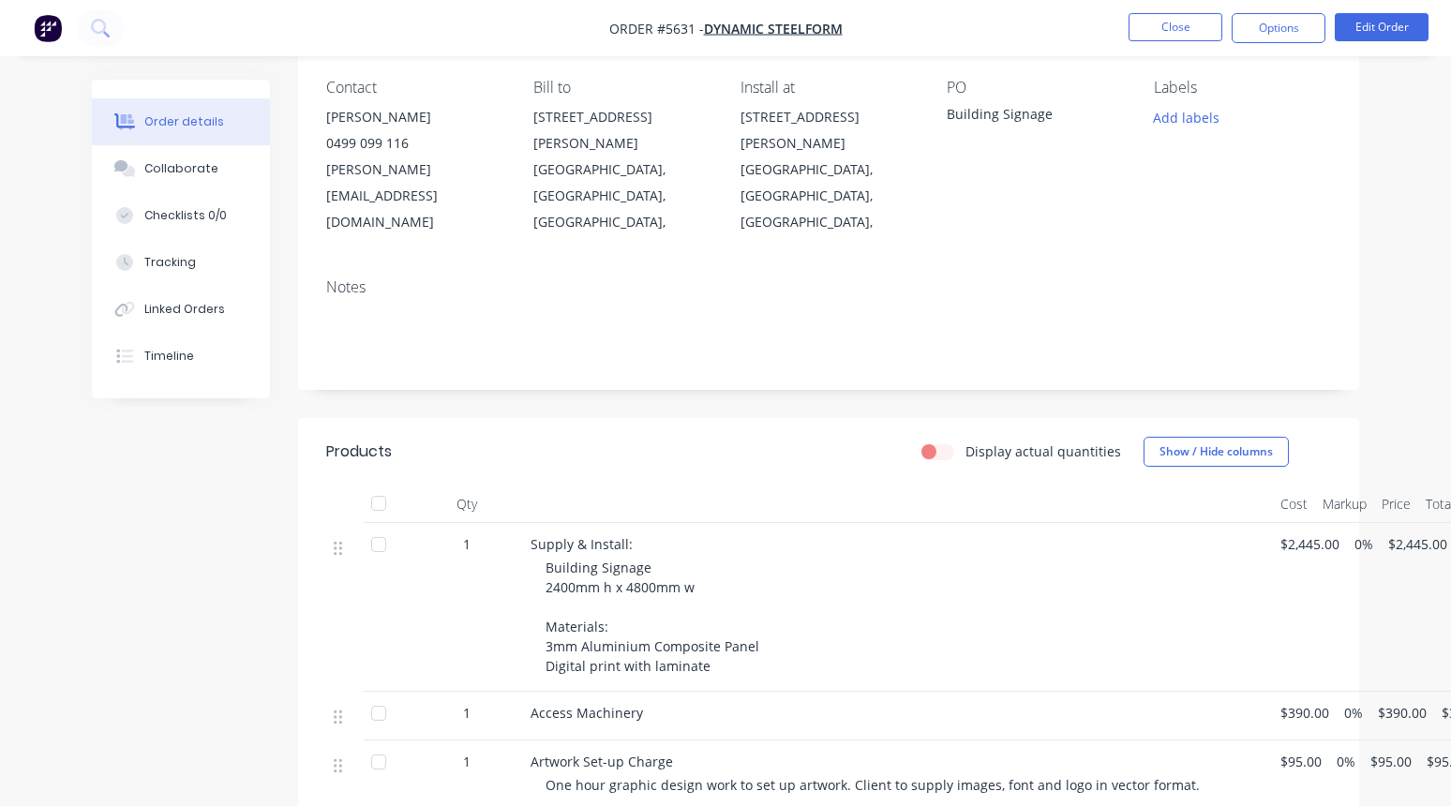
scroll to position [324, 0]
